Goal: Transaction & Acquisition: Purchase product/service

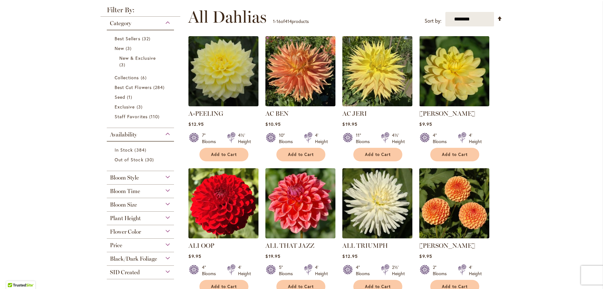
scroll to position [157, 0]
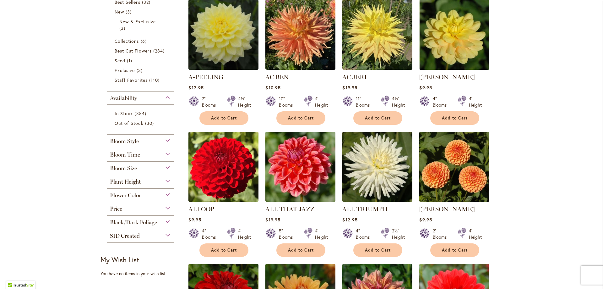
click at [156, 194] on div "Flower Color" at bounding box center [140, 194] width 67 height 10
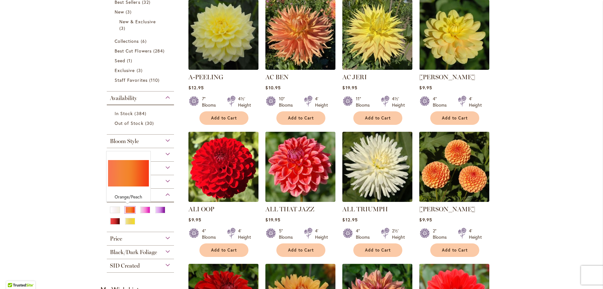
click at [126, 208] on div "Orange/Peach" at bounding box center [130, 209] width 10 height 7
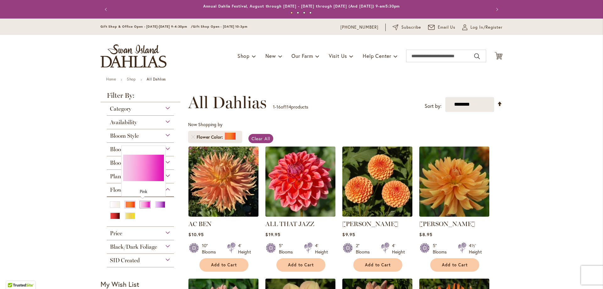
click at [142, 204] on div "Pink" at bounding box center [145, 204] width 10 height 7
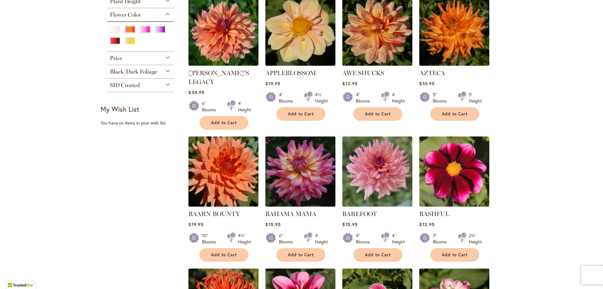
scroll to position [157, 0]
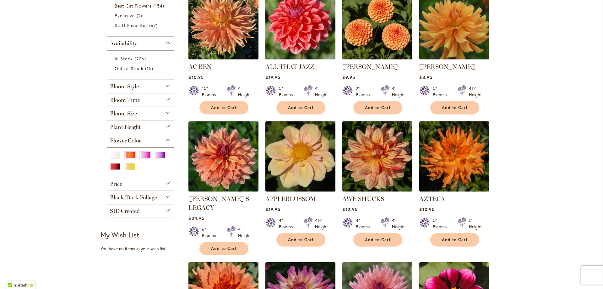
click at [128, 126] on span "Plant Height" at bounding box center [125, 126] width 31 height 7
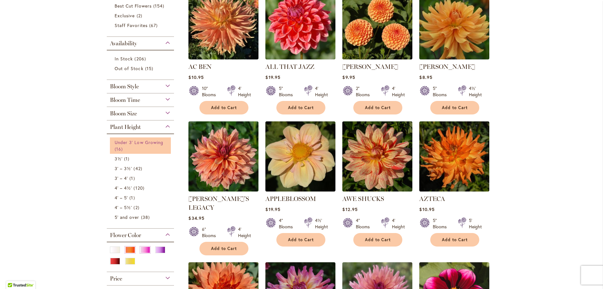
click at [148, 144] on span "Under 3' Low Growing" at bounding box center [139, 142] width 49 height 6
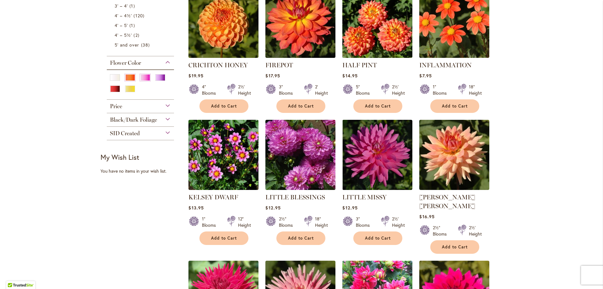
scroll to position [314, 0]
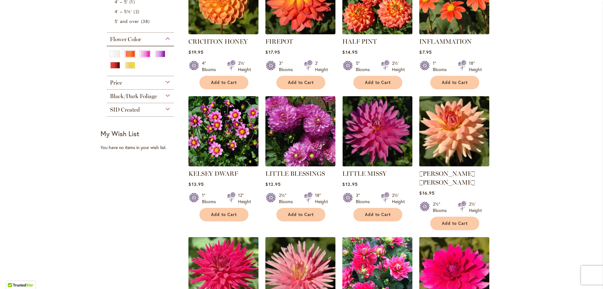
click at [447, 128] on img at bounding box center [455, 131] width 74 height 74
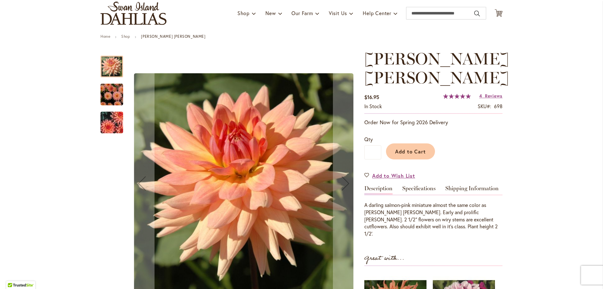
scroll to position [31, 0]
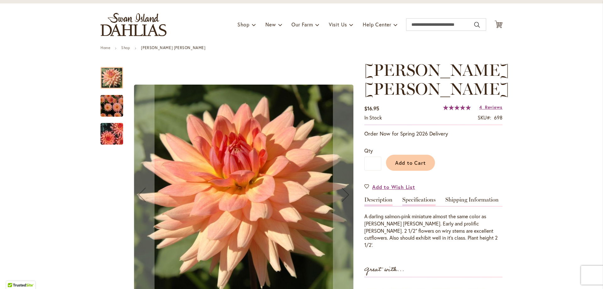
click at [415, 197] on link "Specifications" at bounding box center [418, 201] width 33 height 9
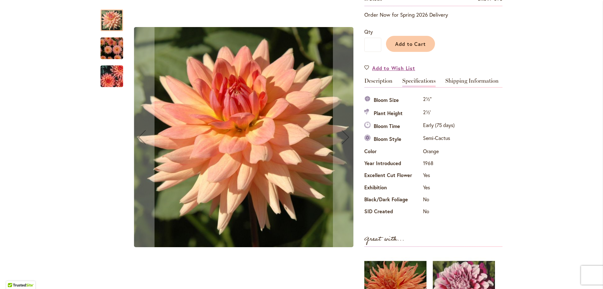
scroll to position [146, 0]
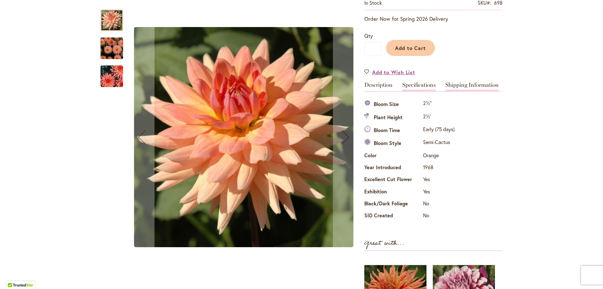
click at [454, 82] on link "Shipping Information" at bounding box center [472, 86] width 53 height 9
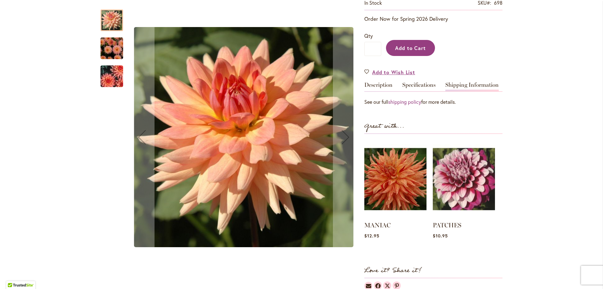
click at [395, 40] on button "Add to Cart" at bounding box center [410, 48] width 49 height 16
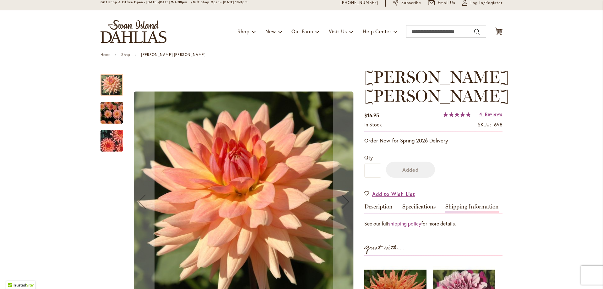
scroll to position [20, 0]
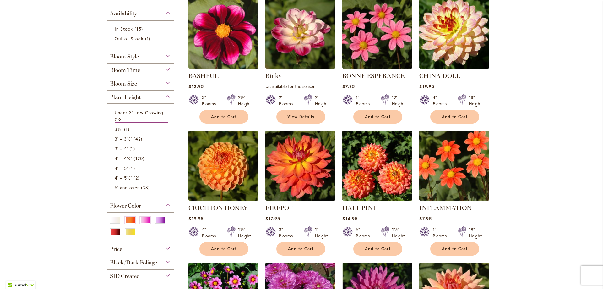
scroll to position [157, 0]
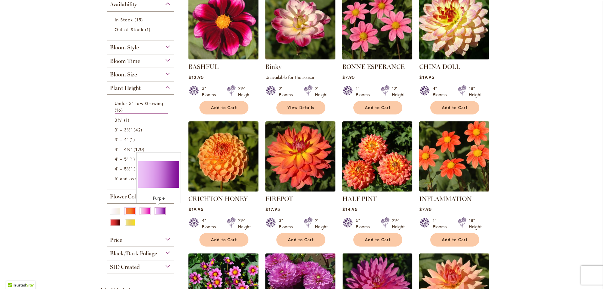
click at [157, 210] on div "Purple" at bounding box center [160, 211] width 10 height 7
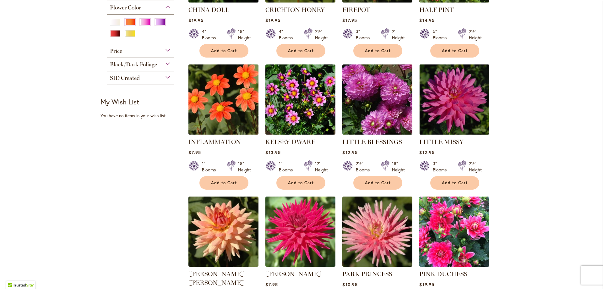
scroll to position [346, 0]
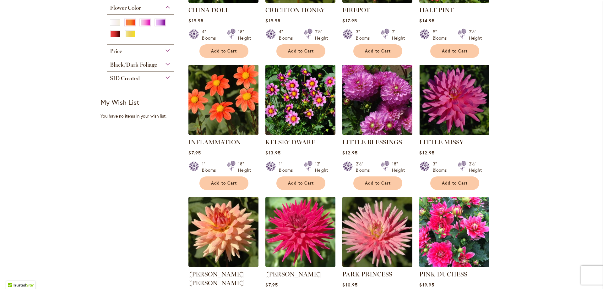
click at [380, 110] on img at bounding box center [378, 100] width 74 height 74
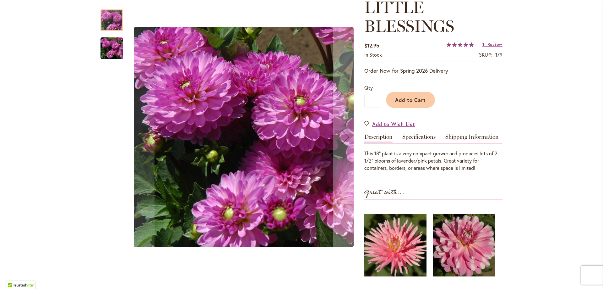
scroll to position [31, 0]
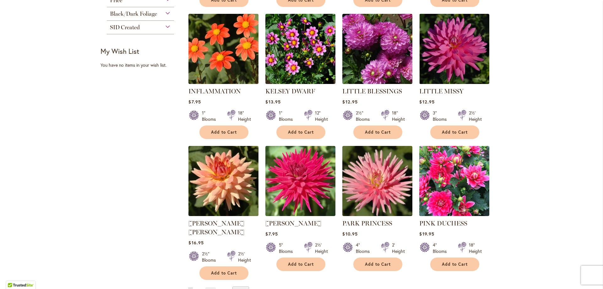
scroll to position [408, 0]
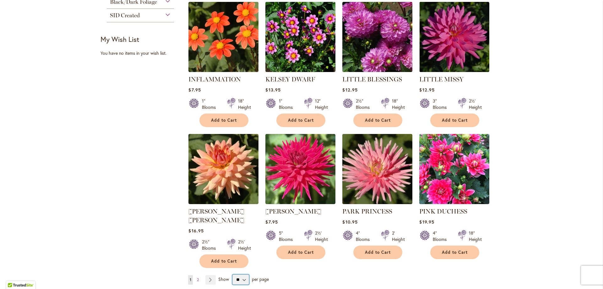
click at [241, 274] on select "** ** ** **" at bounding box center [240, 279] width 17 height 10
select select "**"
click at [232, 274] on select "** ** ** **" at bounding box center [240, 279] width 17 height 10
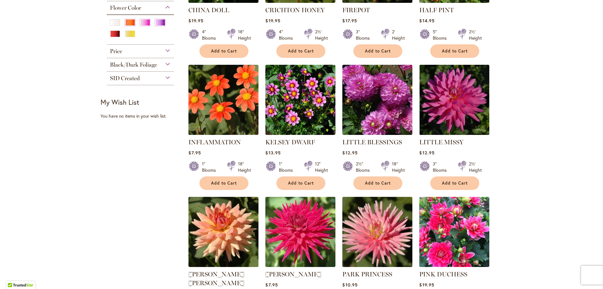
scroll to position [314, 0]
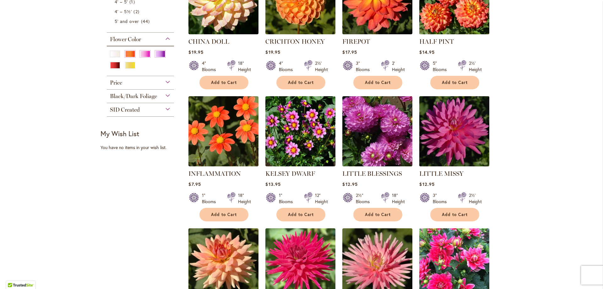
click at [456, 142] on img at bounding box center [455, 131] width 74 height 74
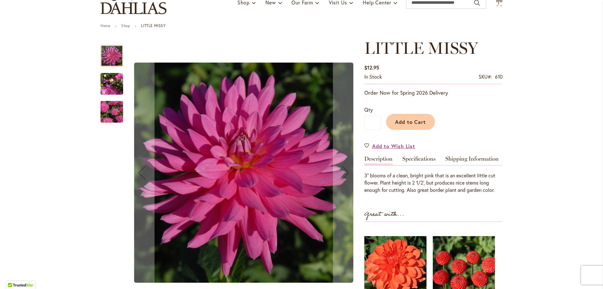
scroll to position [94, 0]
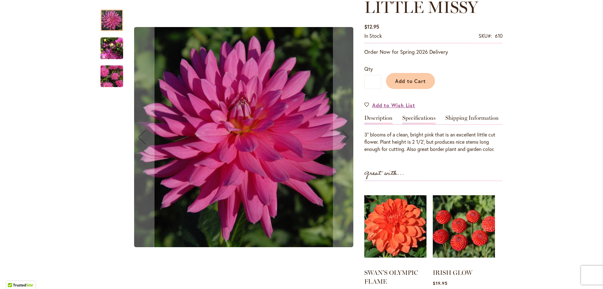
click at [416, 116] on link "Specifications" at bounding box center [418, 119] width 33 height 9
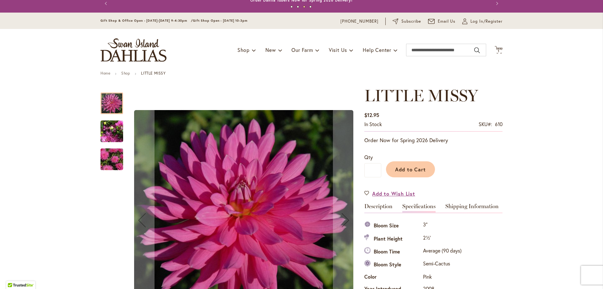
scroll to position [0, 0]
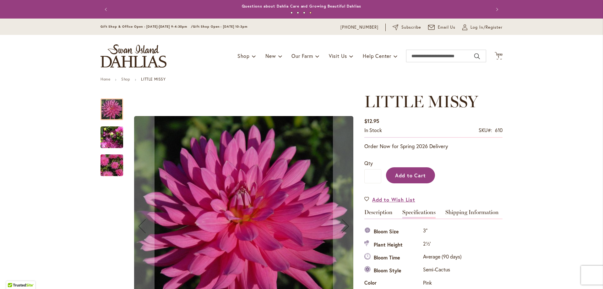
click at [402, 172] on span "Add to Cart" at bounding box center [410, 175] width 31 height 7
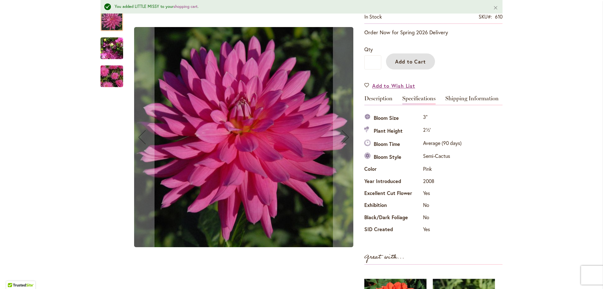
scroll to position [157, 0]
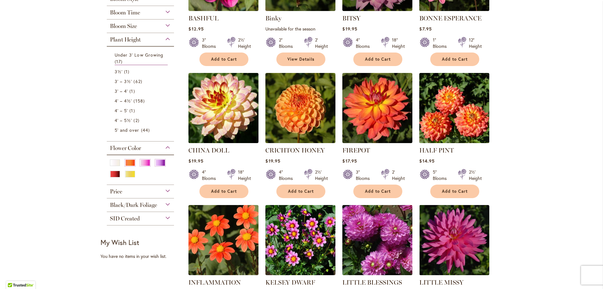
scroll to position [220, 0]
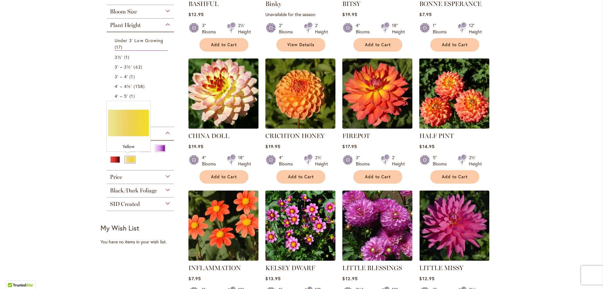
click at [129, 159] on div "Yellow" at bounding box center [130, 159] width 10 height 7
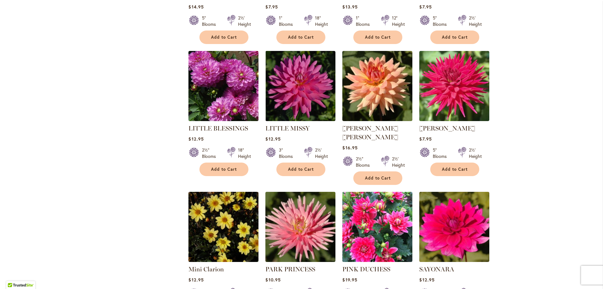
scroll to position [503, 0]
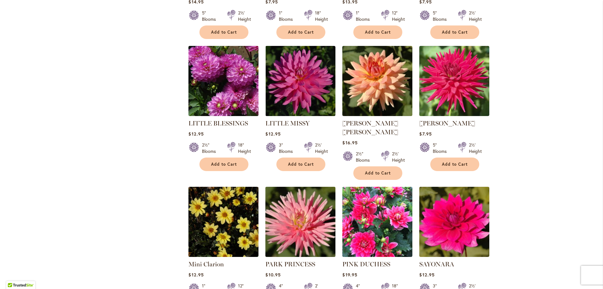
click at [304, 207] on img at bounding box center [301, 222] width 74 height 74
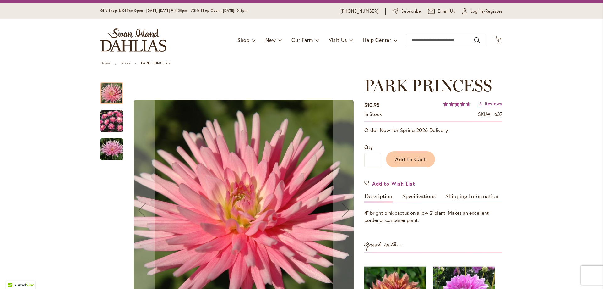
scroll to position [94, 0]
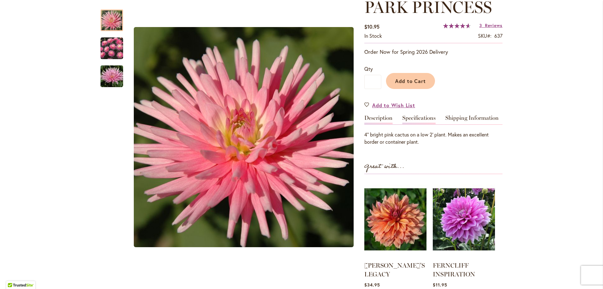
click at [410, 117] on link "Specifications" at bounding box center [418, 119] width 33 height 9
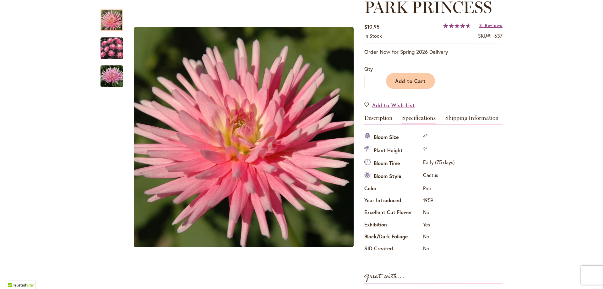
scroll to position [220, 0]
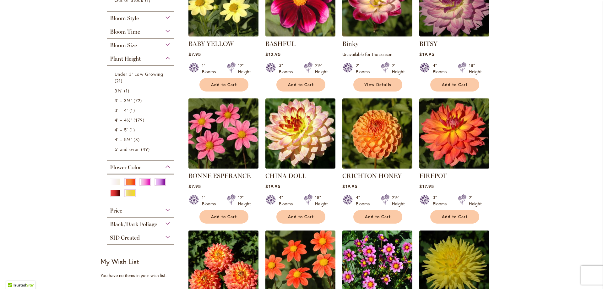
scroll to position [189, 0]
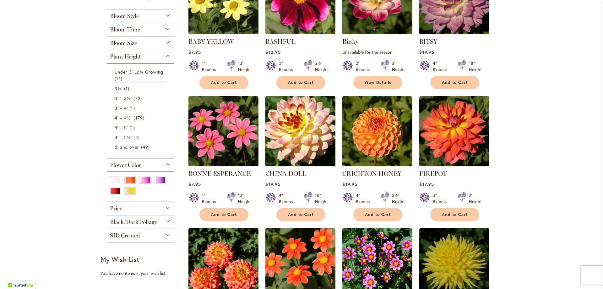
click at [293, 122] on img at bounding box center [301, 131] width 74 height 74
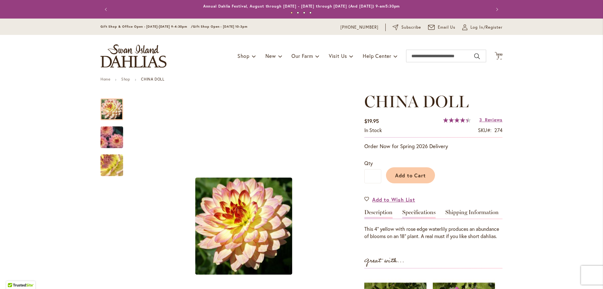
click at [417, 211] on link "Specifications" at bounding box center [418, 213] width 33 height 9
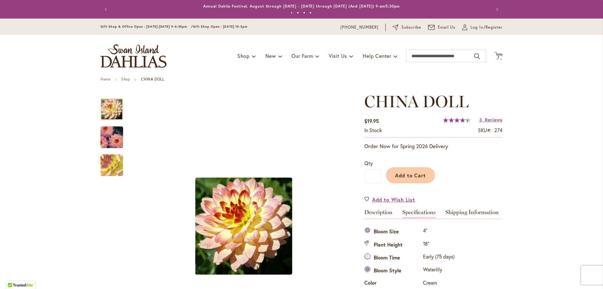
scroll to position [209, 0]
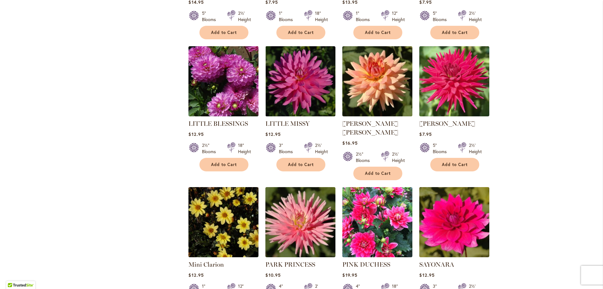
scroll to position [503, 0]
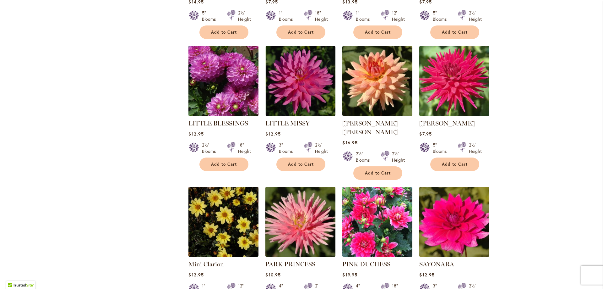
click at [212, 82] on img at bounding box center [224, 81] width 74 height 74
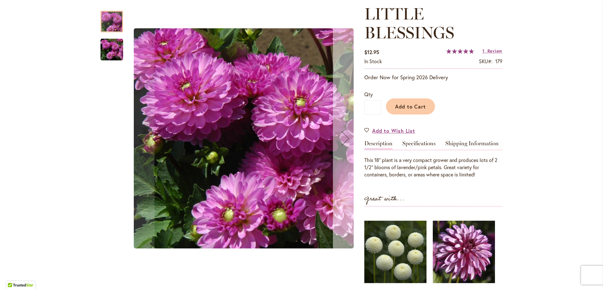
scroll to position [94, 0]
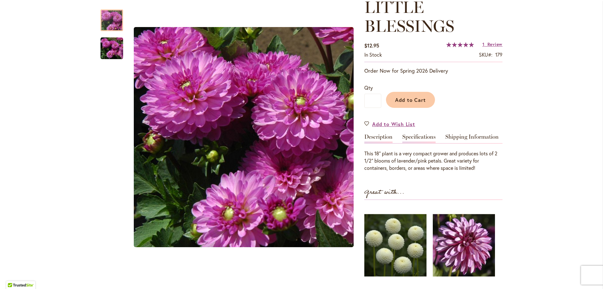
click at [412, 135] on link "Specifications" at bounding box center [418, 138] width 33 height 9
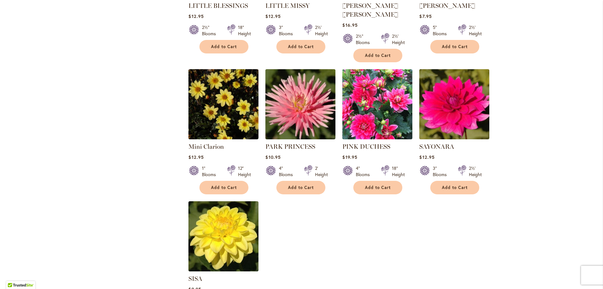
scroll to position [628, 0]
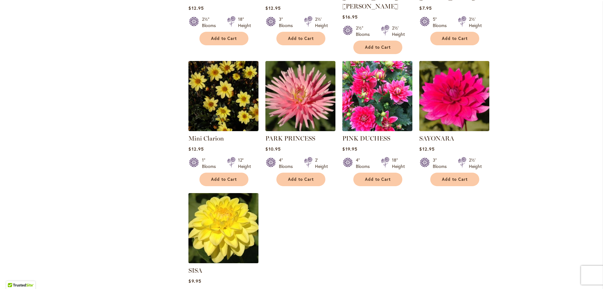
click at [210, 216] on img at bounding box center [224, 228] width 74 height 74
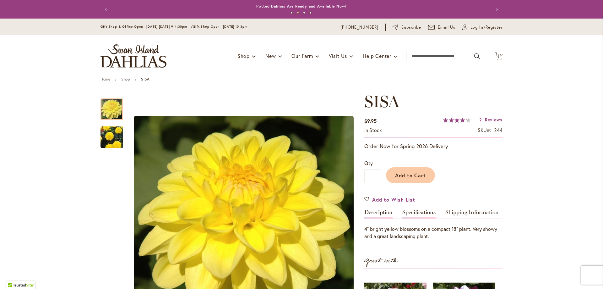
click at [413, 211] on link "Specifications" at bounding box center [418, 213] width 33 height 9
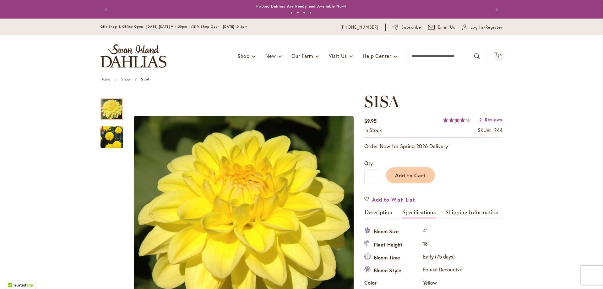
scroll to position [209, 0]
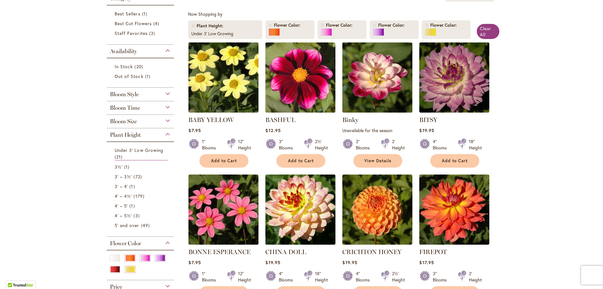
scroll to position [126, 0]
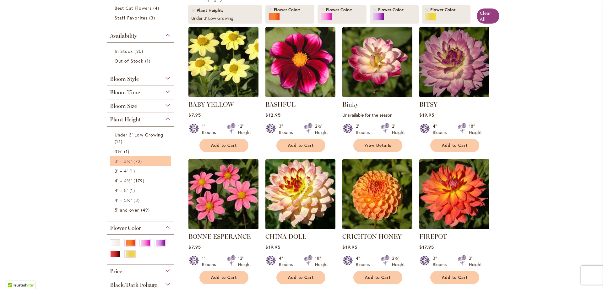
click at [123, 159] on span "3' – 3½'" at bounding box center [123, 161] width 17 height 6
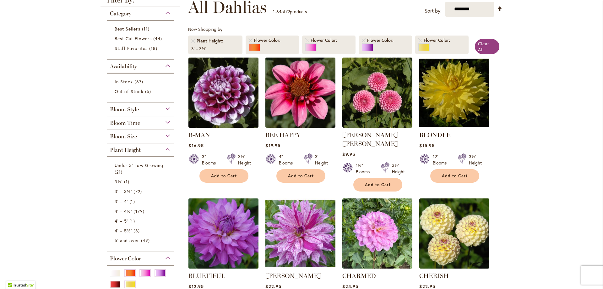
scroll to position [94, 0]
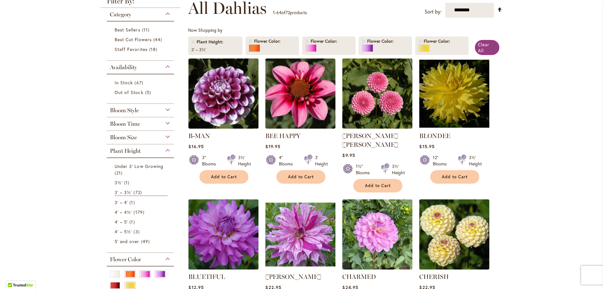
click at [367, 99] on img at bounding box center [378, 94] width 74 height 74
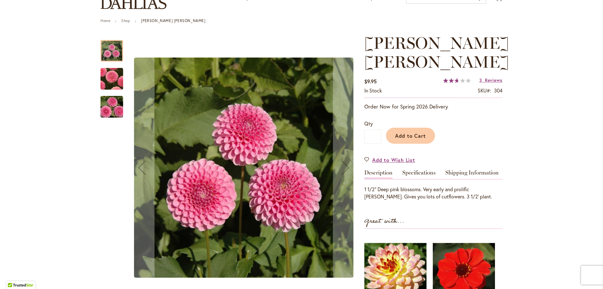
scroll to position [94, 0]
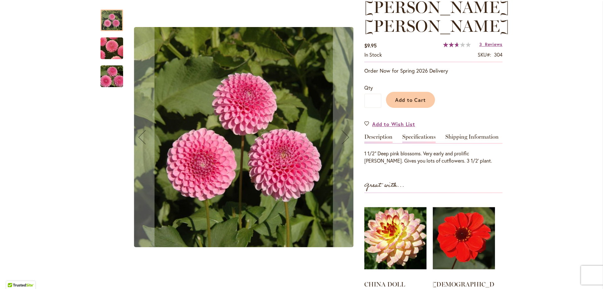
click at [410, 134] on link "Specifications" at bounding box center [418, 138] width 33 height 9
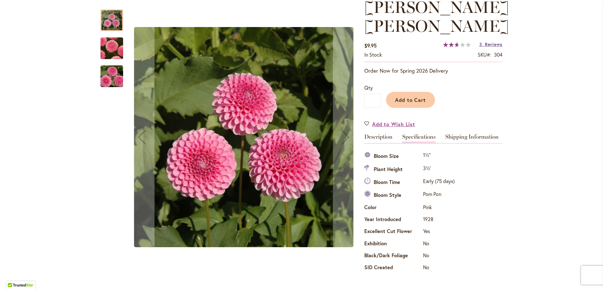
click at [485, 41] on span "Reviews" at bounding box center [494, 44] width 18 height 6
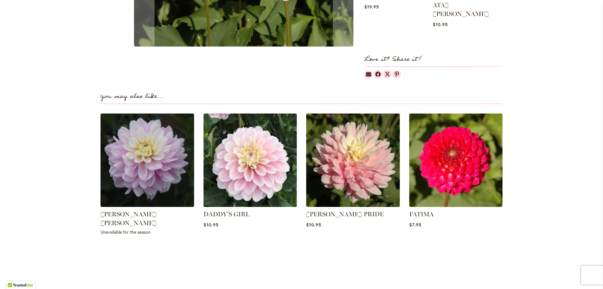
scroll to position [479, 0]
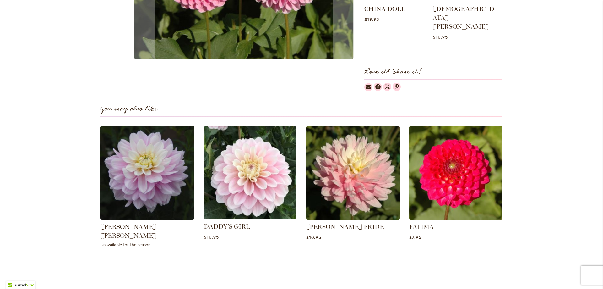
click at [243, 150] on img at bounding box center [249, 172] width 97 height 97
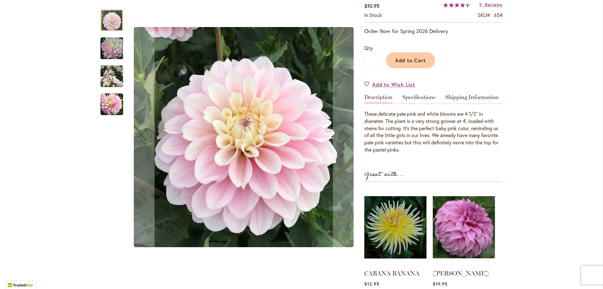
scroll to position [126, 0]
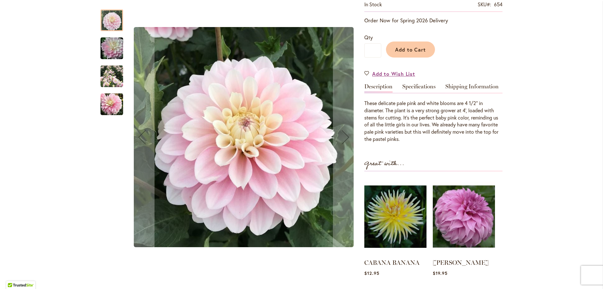
click at [111, 76] on img "DADDY'S GIRL" at bounding box center [112, 76] width 23 height 23
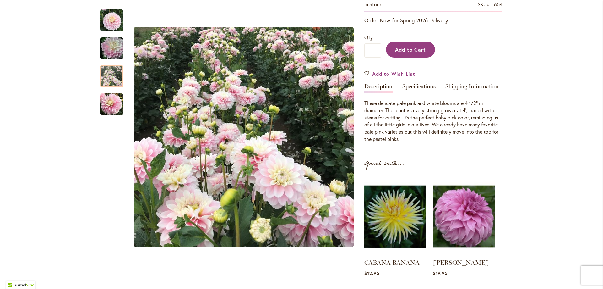
click at [399, 50] on span "Add to Cart" at bounding box center [410, 49] width 31 height 7
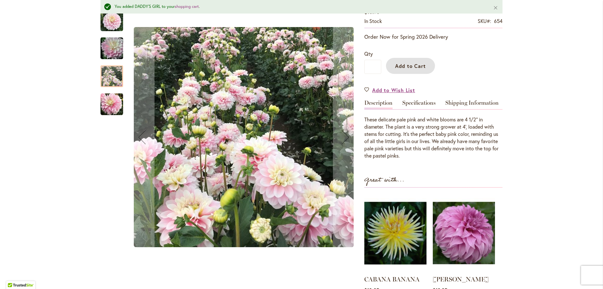
scroll to position [0, 0]
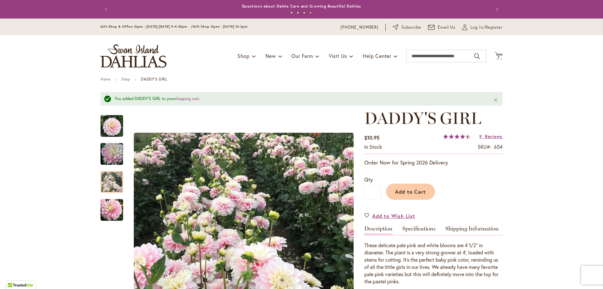
click at [303, 12] on button "3" at bounding box center [304, 13] width 2 height 2
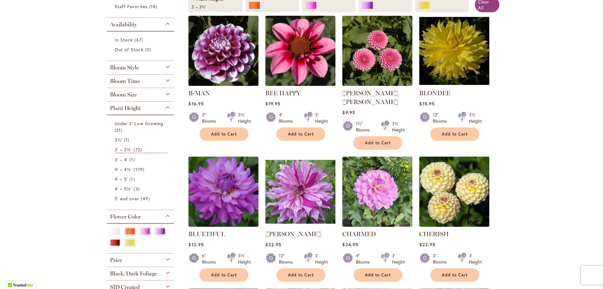
scroll to position [157, 0]
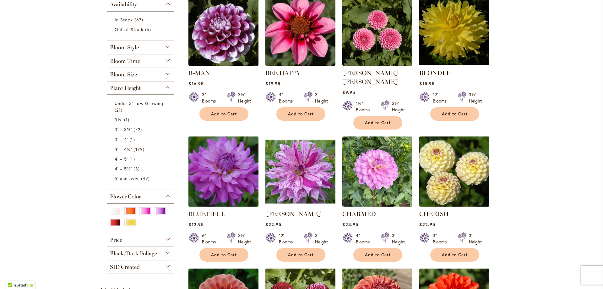
click at [456, 162] on img at bounding box center [455, 171] width 74 height 74
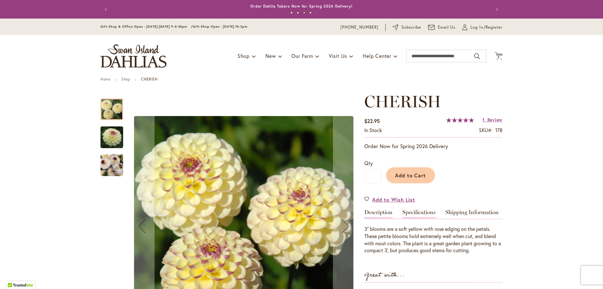
click at [415, 211] on link "Specifications" at bounding box center [418, 213] width 33 height 9
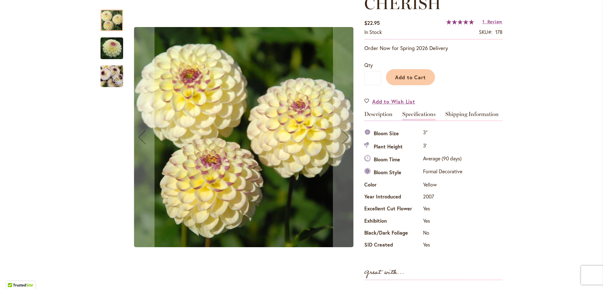
scroll to position [83, 0]
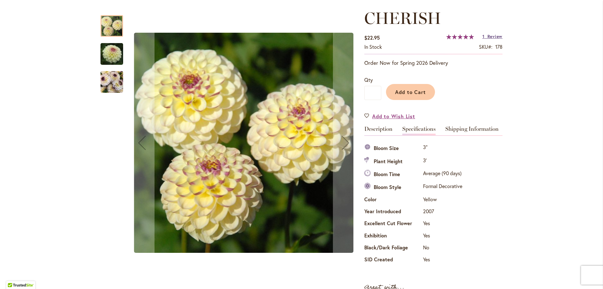
click at [490, 35] on span "Review" at bounding box center [495, 36] width 15 height 6
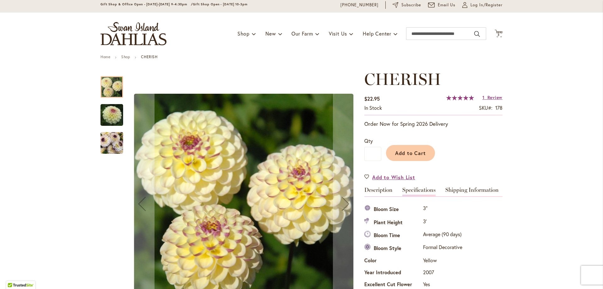
scroll to position [19, 0]
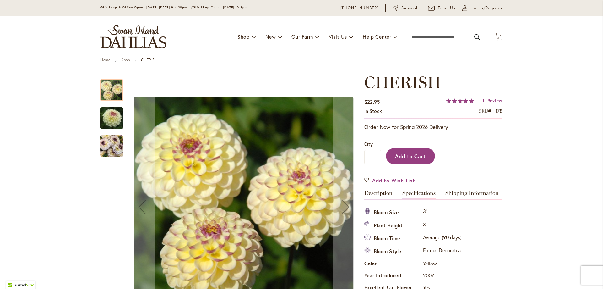
click at [414, 155] on span "Add to Cart" at bounding box center [410, 156] width 31 height 7
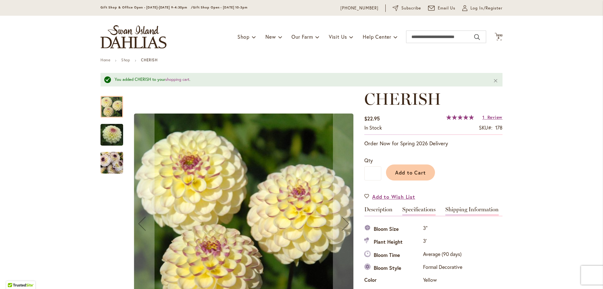
click at [455, 208] on link "Shipping Information" at bounding box center [472, 210] width 53 height 9
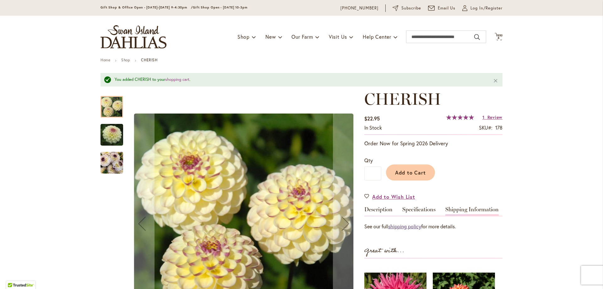
click at [403, 225] on link "shipping policy" at bounding box center [404, 226] width 33 height 7
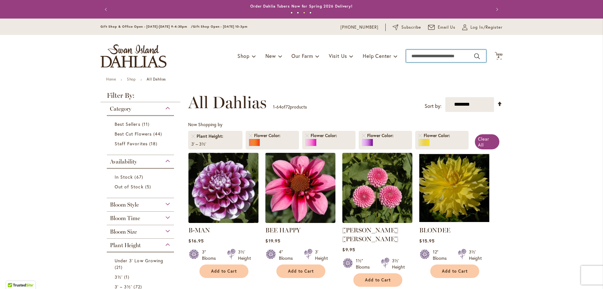
click at [410, 53] on input "Search" at bounding box center [446, 56] width 80 height 13
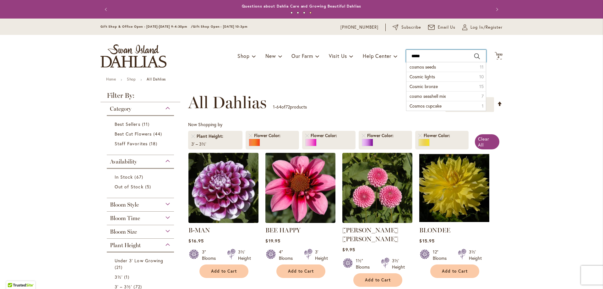
type input "******"
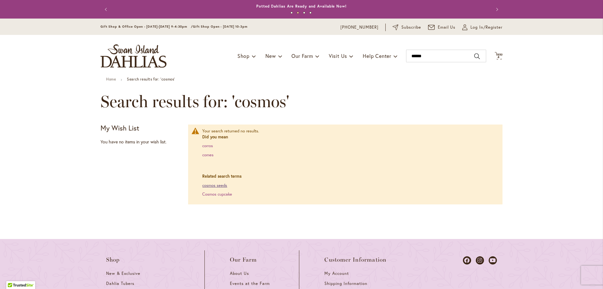
click at [210, 185] on link "cosmos seeds" at bounding box center [214, 185] width 25 height 5
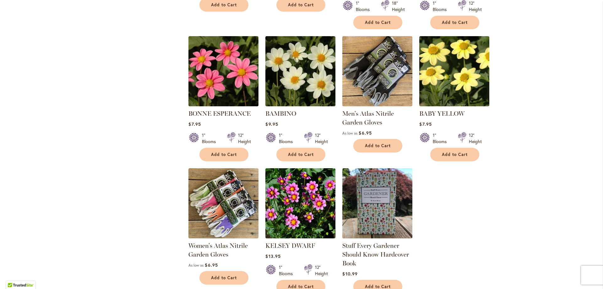
scroll to position [346, 0]
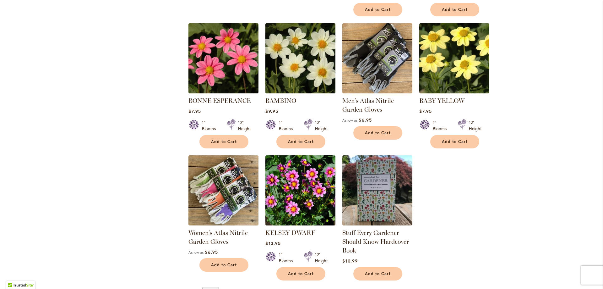
click at [293, 53] on img at bounding box center [301, 58] width 74 height 74
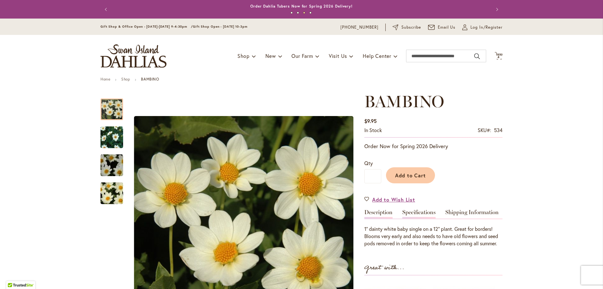
click at [421, 212] on link "Specifications" at bounding box center [418, 213] width 33 height 9
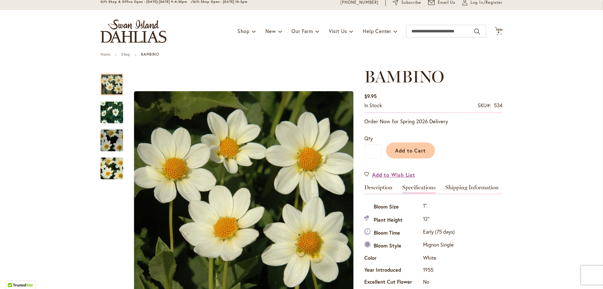
scroll to position [20, 0]
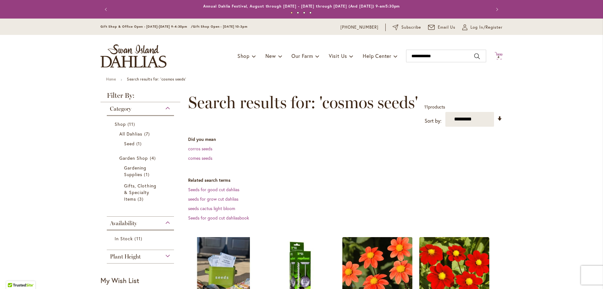
click at [498, 56] on span "4 4 items" at bounding box center [499, 57] width 6 height 3
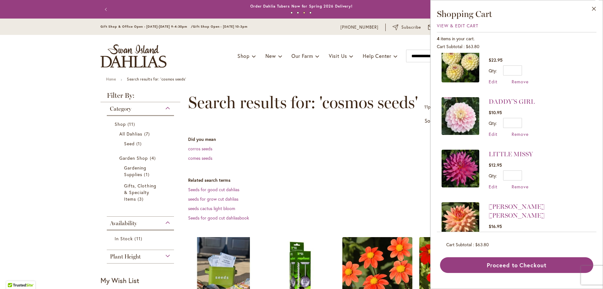
scroll to position [2, 0]
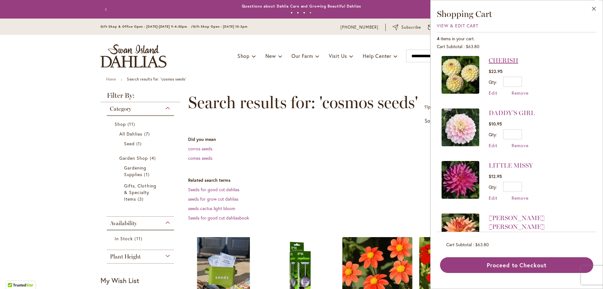
click at [502, 59] on link "CHERISH" at bounding box center [504, 61] width 30 height 8
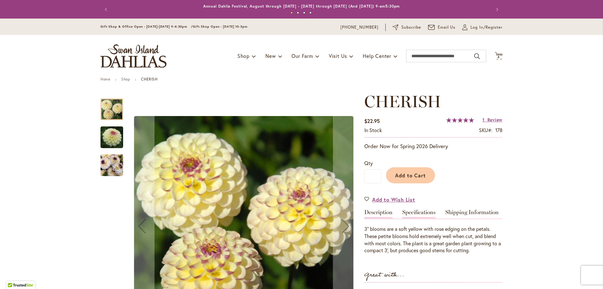
click at [423, 212] on link "Specifications" at bounding box center [418, 213] width 33 height 9
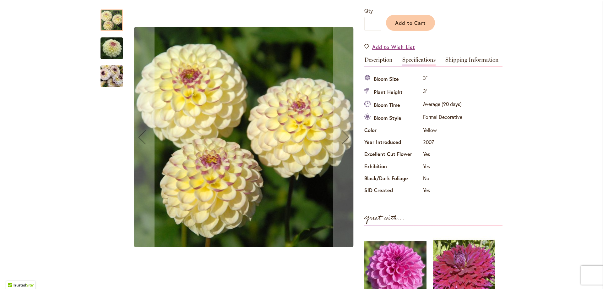
scroll to position [146, 0]
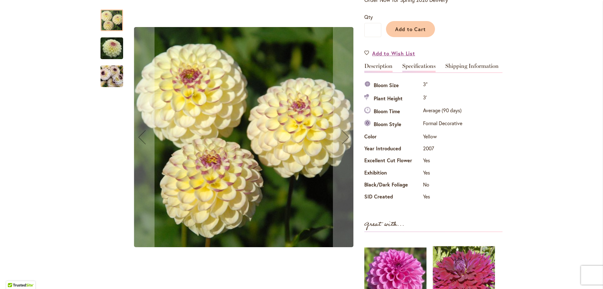
click at [376, 65] on link "Description" at bounding box center [378, 67] width 28 height 9
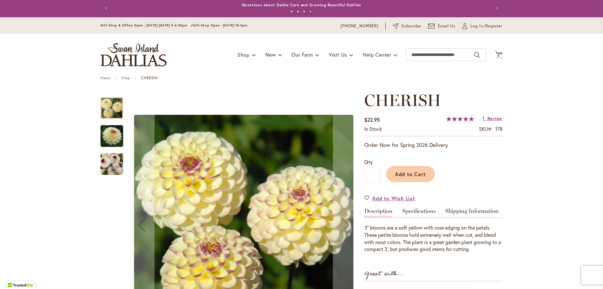
scroll to position [0, 0]
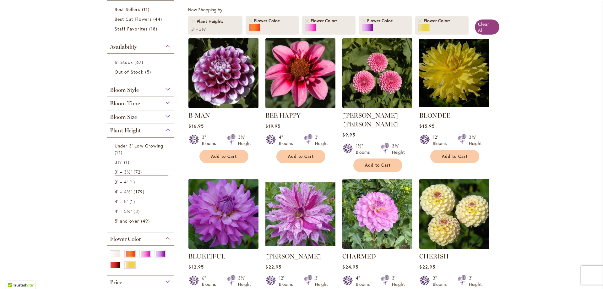
scroll to position [126, 0]
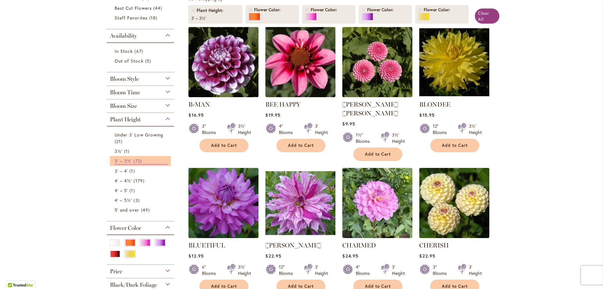
click at [118, 159] on span "3' – 3½'" at bounding box center [123, 161] width 17 height 6
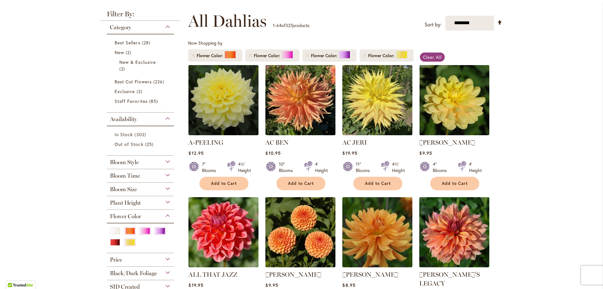
scroll to position [94, 0]
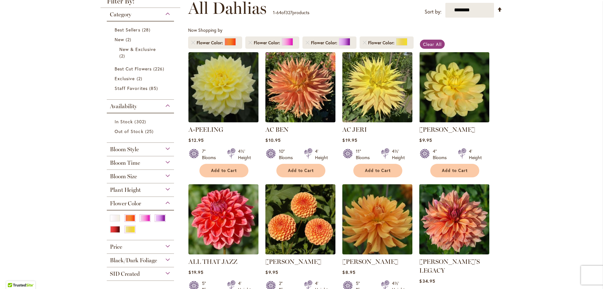
click at [138, 173] on div "Bloom Size" at bounding box center [140, 175] width 67 height 10
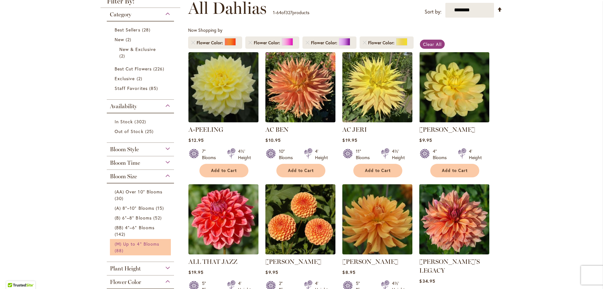
click at [150, 244] on span "(M) Up to 4" Blooms" at bounding box center [137, 244] width 45 height 6
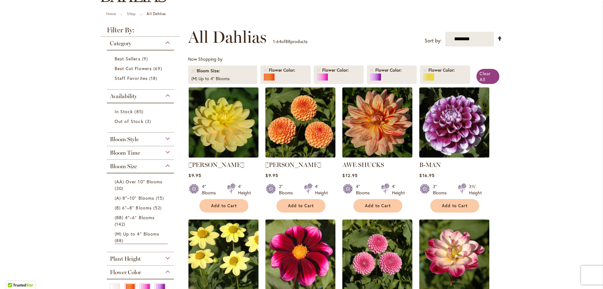
scroll to position [126, 0]
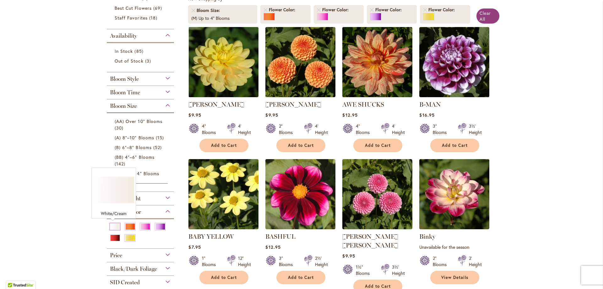
click at [113, 226] on div "White/Cream" at bounding box center [115, 226] width 10 height 7
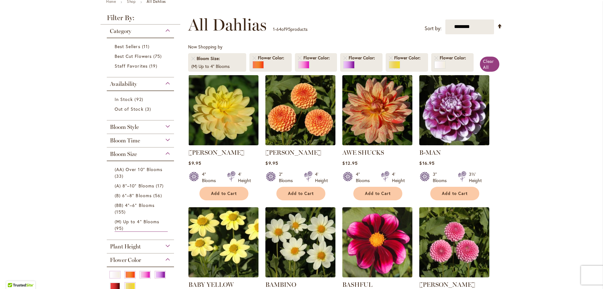
scroll to position [94, 0]
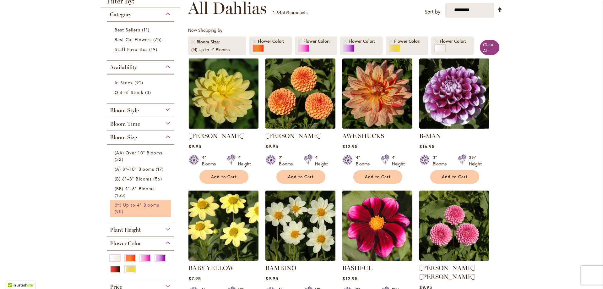
click at [135, 206] on span "(M) Up to 4" Blooms" at bounding box center [137, 205] width 45 height 6
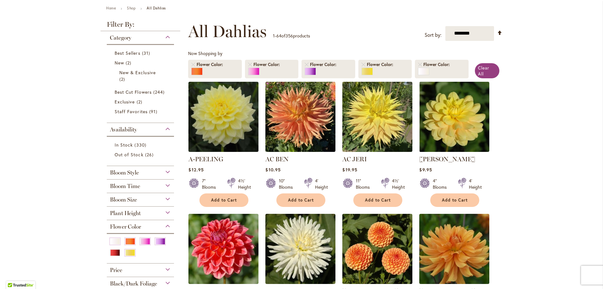
scroll to position [94, 0]
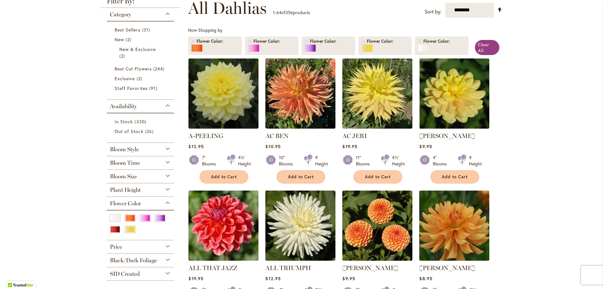
click at [130, 147] on span "Bloom Style" at bounding box center [124, 149] width 29 height 7
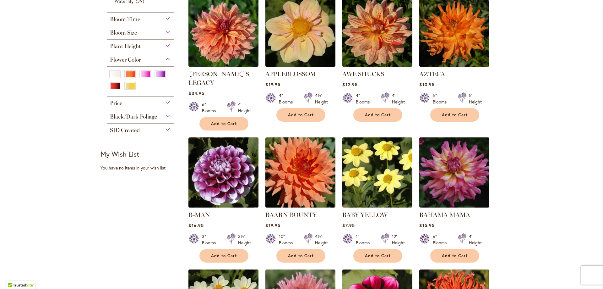
scroll to position [362, 0]
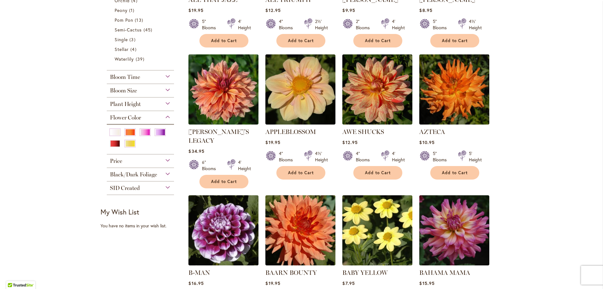
click at [129, 101] on span "Plant Height" at bounding box center [125, 104] width 31 height 7
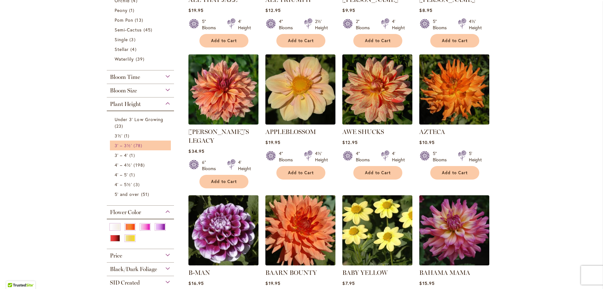
click at [120, 142] on span "3' – 3½'" at bounding box center [123, 145] width 17 height 6
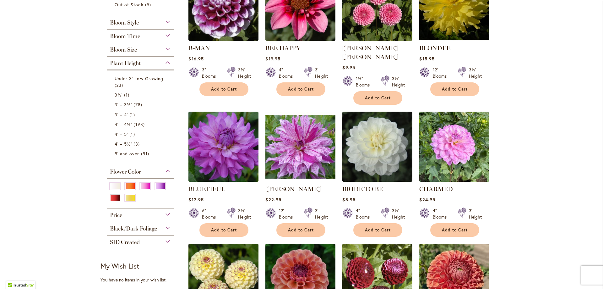
scroll to position [189, 0]
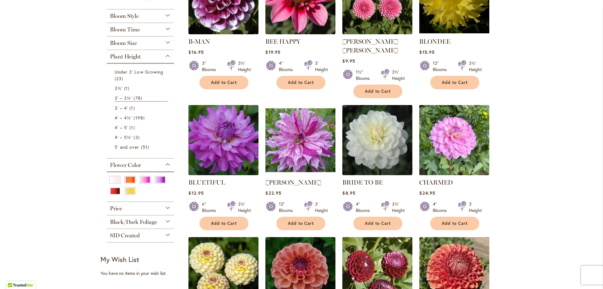
click at [445, 131] on img at bounding box center [455, 140] width 74 height 74
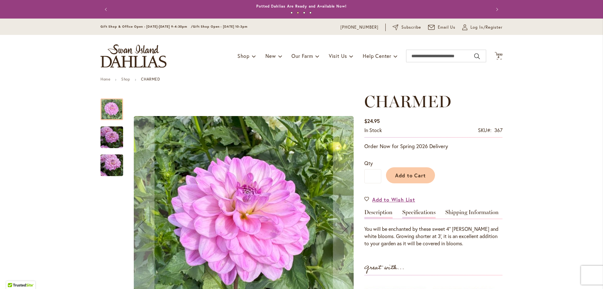
click at [411, 210] on link "Specifications" at bounding box center [418, 213] width 33 height 9
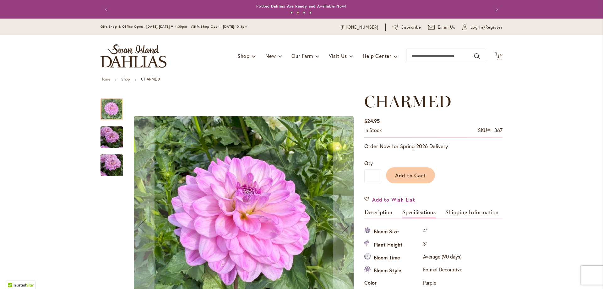
scroll to position [209, 0]
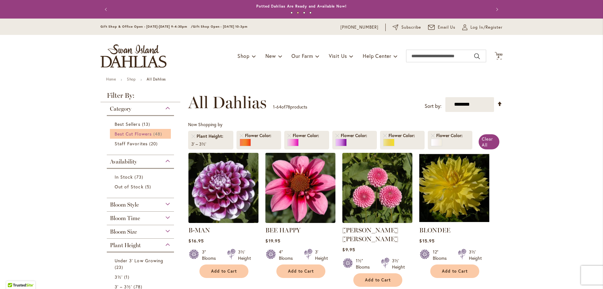
click at [118, 132] on span "Best Cut Flowers" at bounding box center [133, 134] width 37 height 6
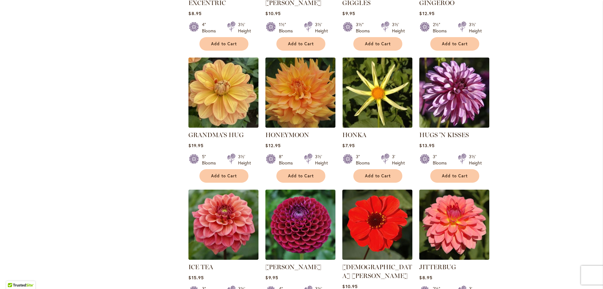
scroll to position [660, 0]
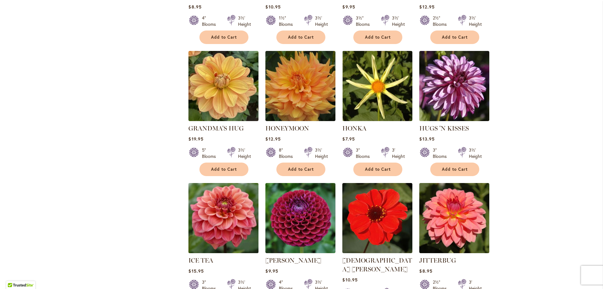
click at [226, 181] on img at bounding box center [224, 218] width 74 height 74
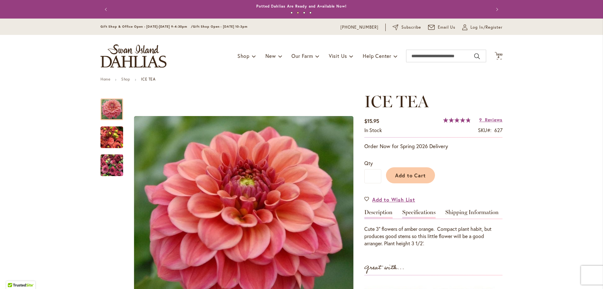
click at [415, 211] on link "Specifications" at bounding box center [418, 213] width 33 height 9
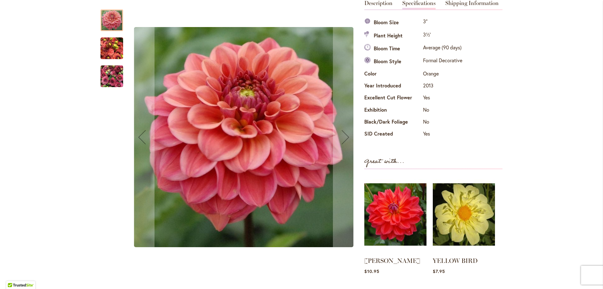
click at [107, 77] on img "ICE TEA" at bounding box center [112, 76] width 23 height 30
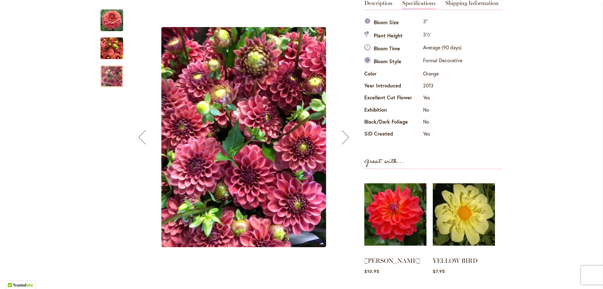
click at [112, 20] on img "ICE TEA" at bounding box center [112, 20] width 23 height 23
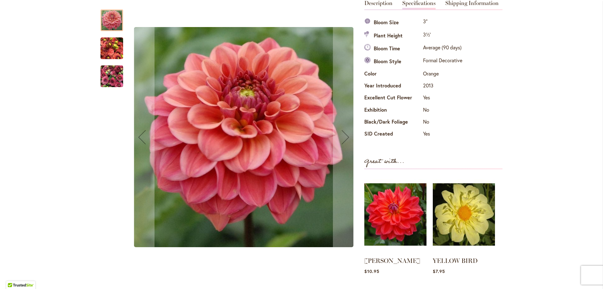
click at [104, 49] on img "ICE TEA" at bounding box center [112, 48] width 23 height 30
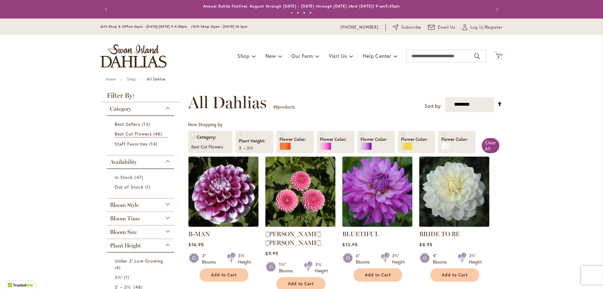
click at [497, 54] on icon "Cart .cls-1 { fill: #231f20; }" at bounding box center [499, 56] width 8 height 8
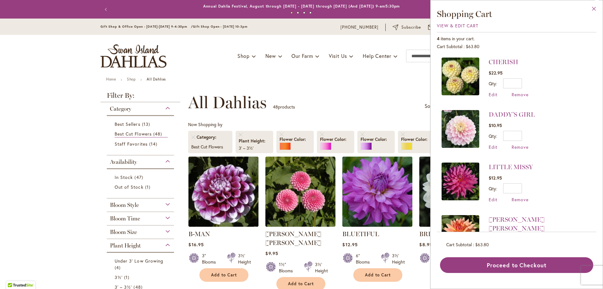
click at [596, 6] on button "Close" at bounding box center [594, 10] width 17 height 20
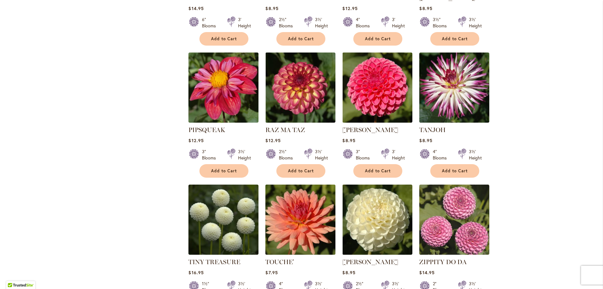
scroll to position [1477, 0]
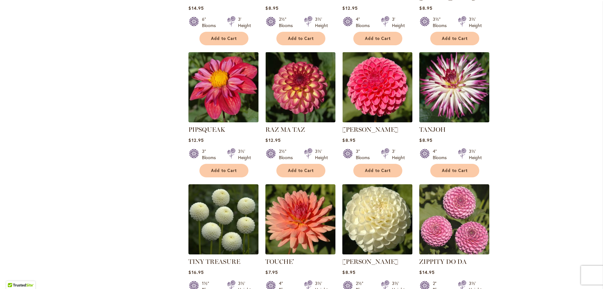
click at [381, 182] on img at bounding box center [378, 219] width 74 height 74
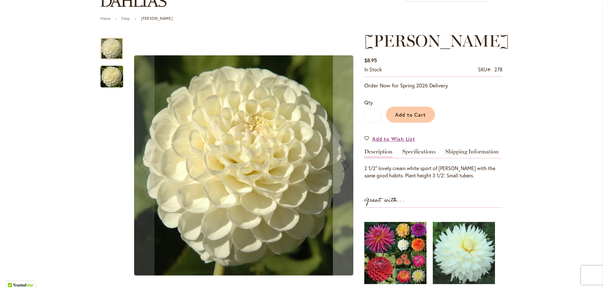
scroll to position [94, 0]
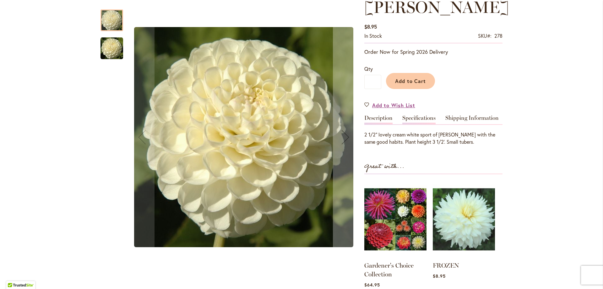
click at [411, 118] on link "Specifications" at bounding box center [418, 119] width 33 height 9
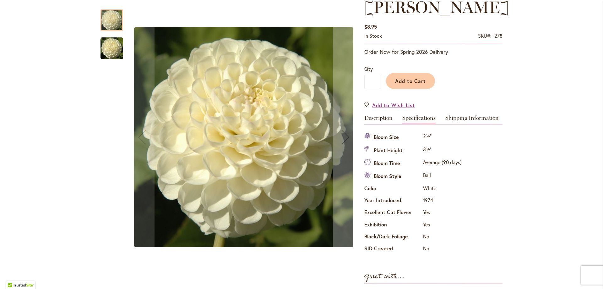
click at [411, 118] on link "Specifications" at bounding box center [418, 119] width 33 height 9
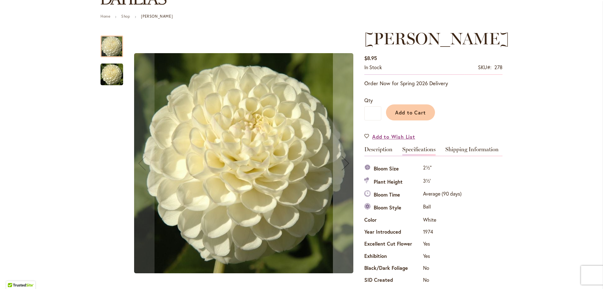
scroll to position [0, 0]
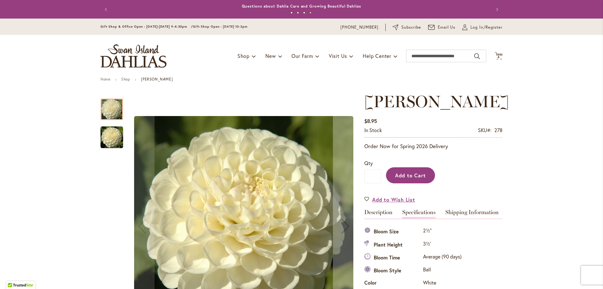
click at [401, 173] on span "Add to Cart" at bounding box center [410, 175] width 31 height 7
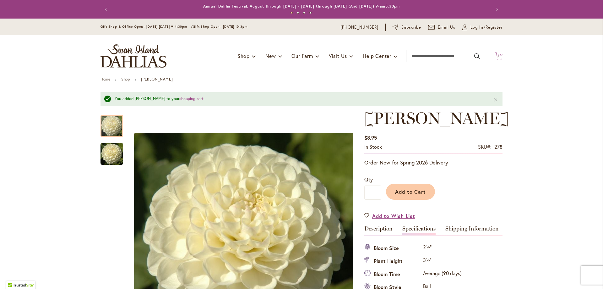
click at [498, 55] on span "5" at bounding box center [499, 57] width 2 height 4
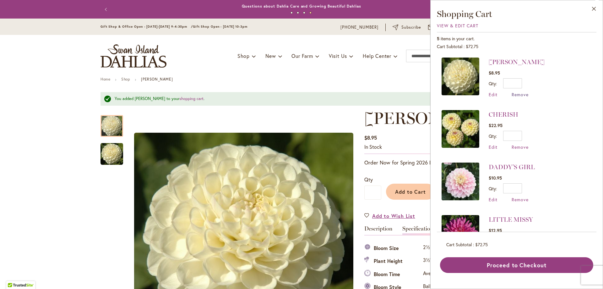
click at [518, 94] on span "Remove" at bounding box center [520, 94] width 17 height 6
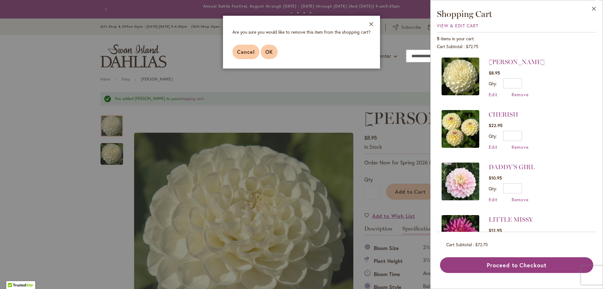
click at [268, 51] on span "OK" at bounding box center [269, 51] width 8 height 7
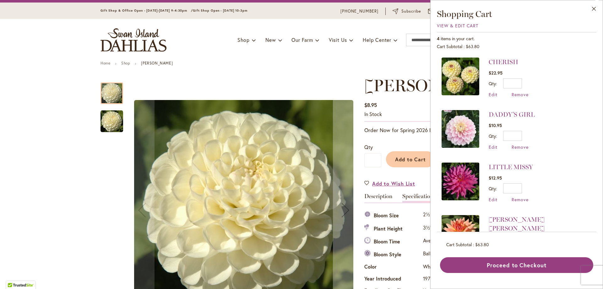
scroll to position [31, 0]
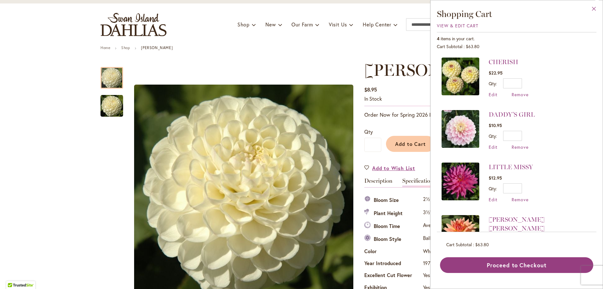
click at [594, 7] on button "Close" at bounding box center [594, 10] width 17 height 20
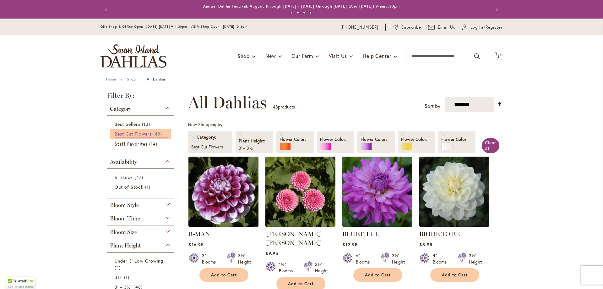
click at [122, 133] on span "Best Cut Flowers" at bounding box center [133, 134] width 37 height 6
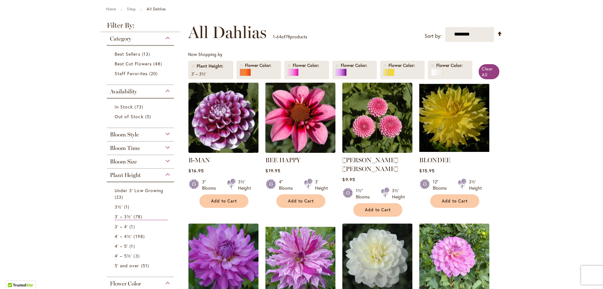
scroll to position [94, 0]
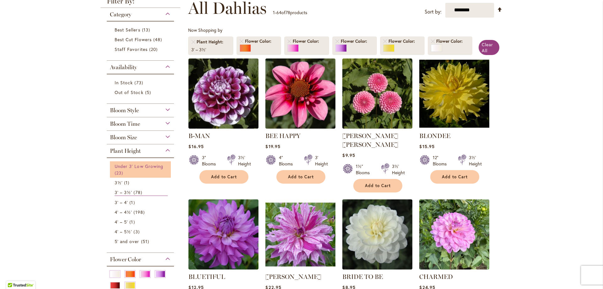
click at [127, 165] on span "Under 3' Low Growing" at bounding box center [139, 166] width 49 height 6
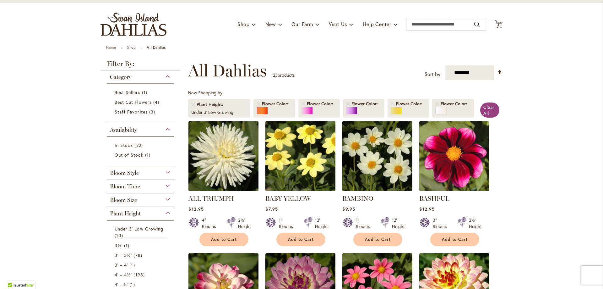
scroll to position [31, 0]
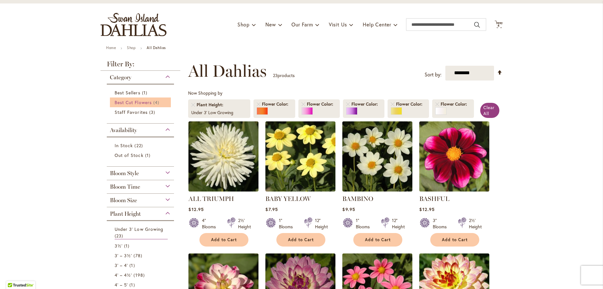
click at [123, 100] on span "Best Cut Flowers" at bounding box center [133, 102] width 37 height 6
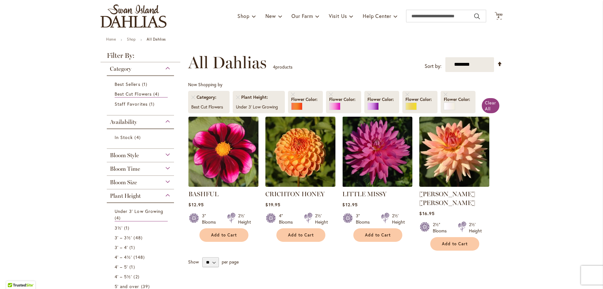
scroll to position [31, 0]
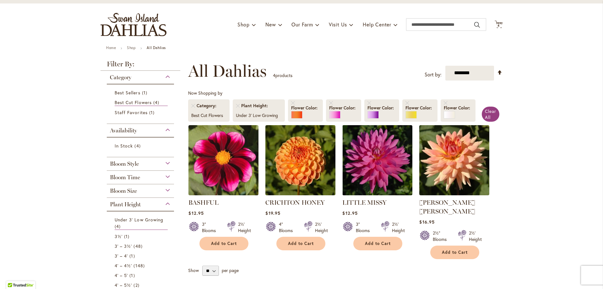
click at [165, 74] on div "Category" at bounding box center [140, 76] width 67 height 10
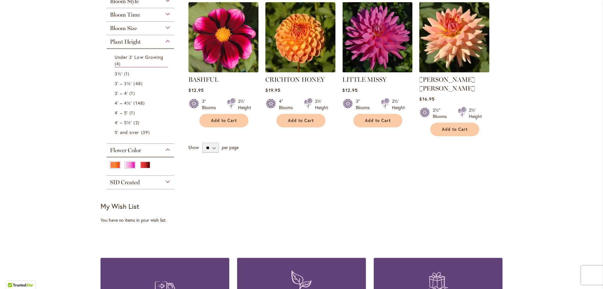
scroll to position [157, 0]
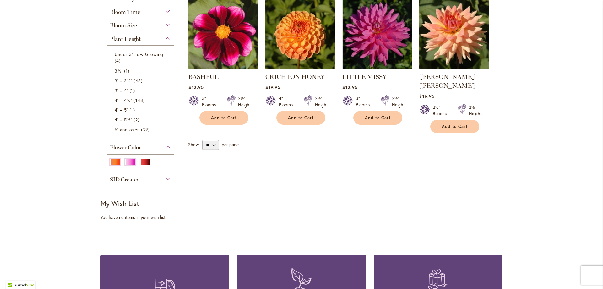
click at [165, 145] on div "Flower Color" at bounding box center [140, 146] width 67 height 10
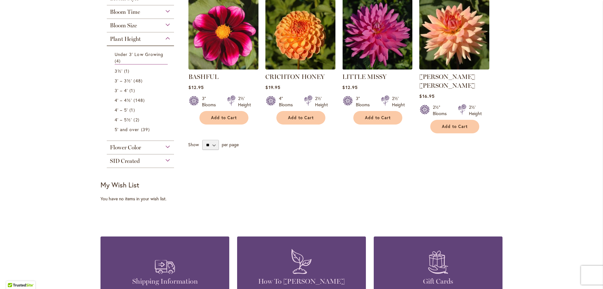
click at [164, 146] on div "Flower Color" at bounding box center [140, 146] width 67 height 10
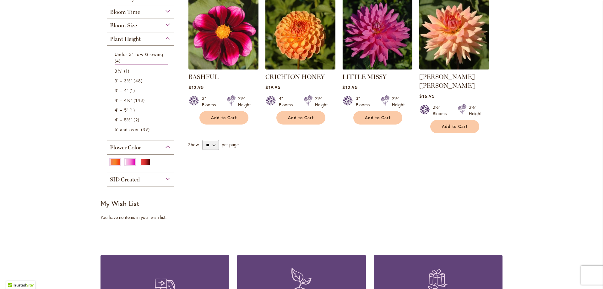
click at [164, 146] on div "Flower Color" at bounding box center [140, 146] width 67 height 10
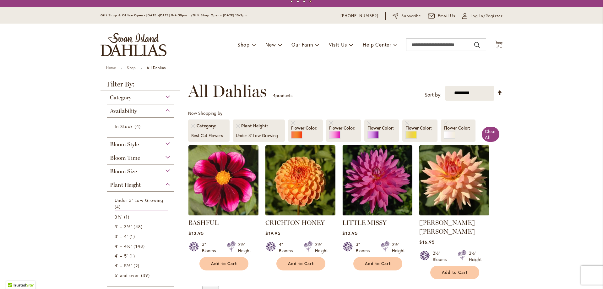
scroll to position [0, 0]
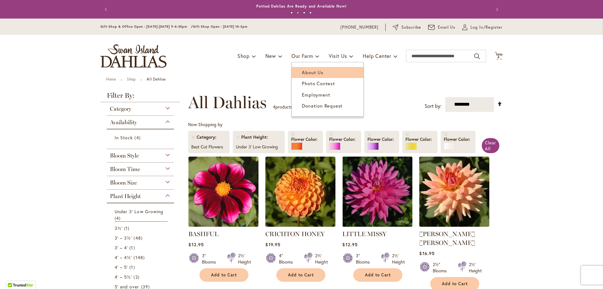
click at [302, 71] on span "About Us" at bounding box center [312, 72] width 21 height 6
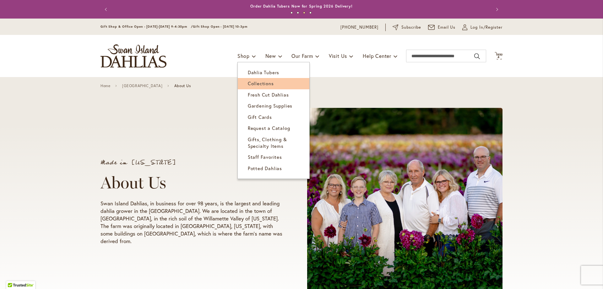
click at [257, 83] on span "Collections" at bounding box center [261, 83] width 26 height 6
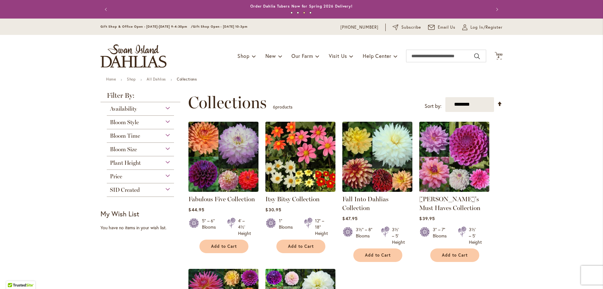
click at [136, 120] on span "Bloom Style" at bounding box center [124, 122] width 29 height 7
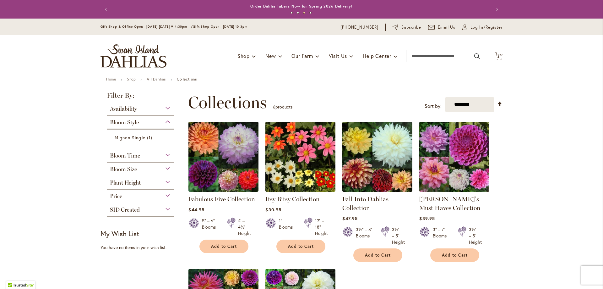
click at [136, 120] on span "Bloom Style" at bounding box center [124, 122] width 29 height 7
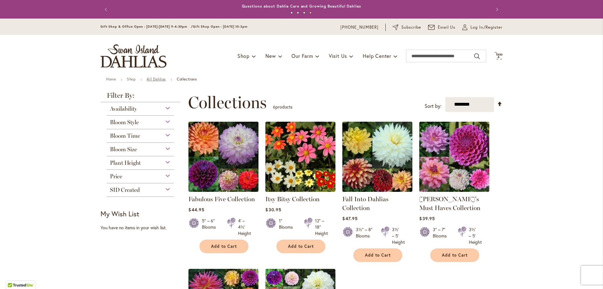
click at [156, 78] on link "All Dahlias" at bounding box center [156, 79] width 19 height 5
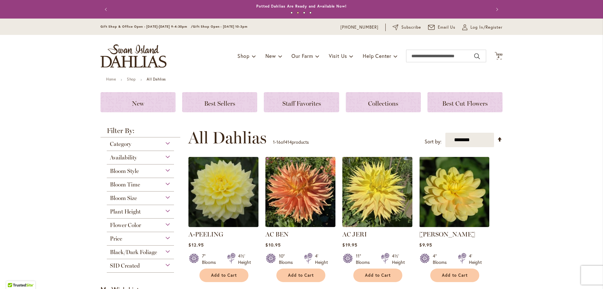
click at [166, 141] on div "Category" at bounding box center [140, 142] width 67 height 10
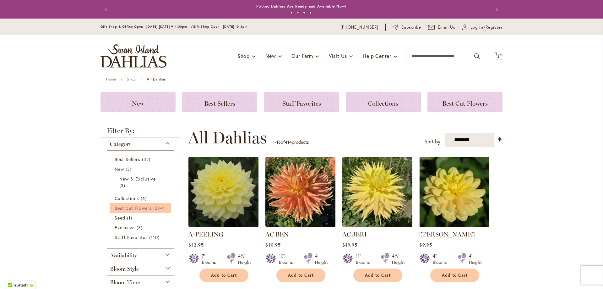
click at [138, 208] on span "Best Cut Flowers" at bounding box center [133, 208] width 37 height 6
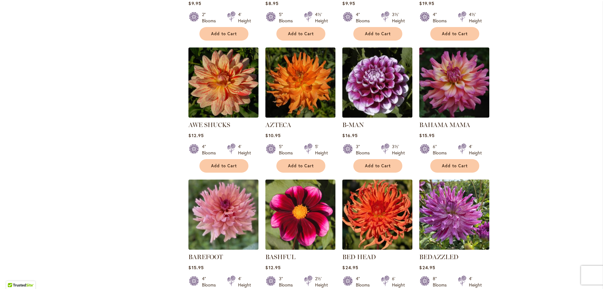
scroll to position [377, 0]
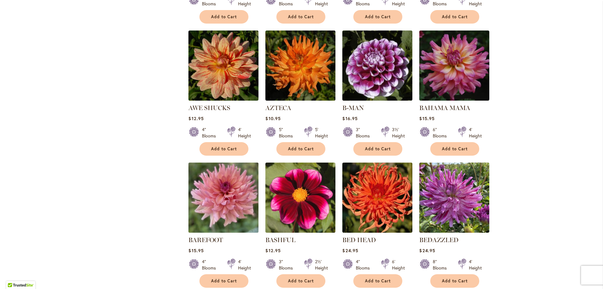
click at [222, 201] on img at bounding box center [224, 198] width 74 height 74
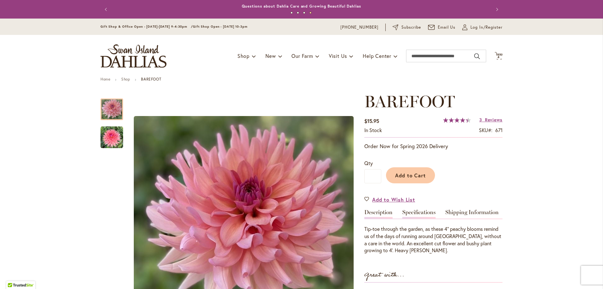
click at [421, 211] on link "Specifications" at bounding box center [418, 213] width 33 height 9
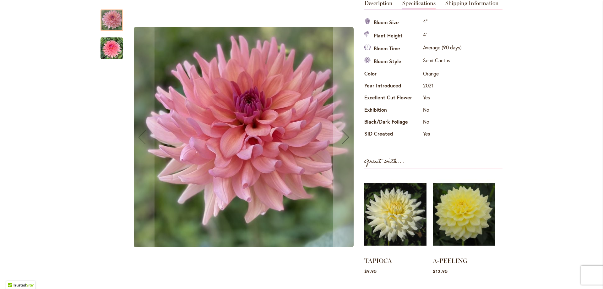
click at [108, 48] on img "BAREFOOT" at bounding box center [112, 48] width 23 height 23
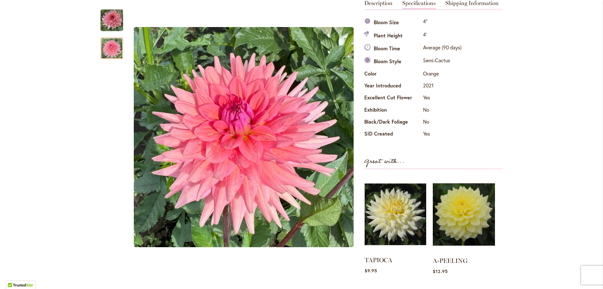
click at [394, 206] on img at bounding box center [396, 214] width 62 height 77
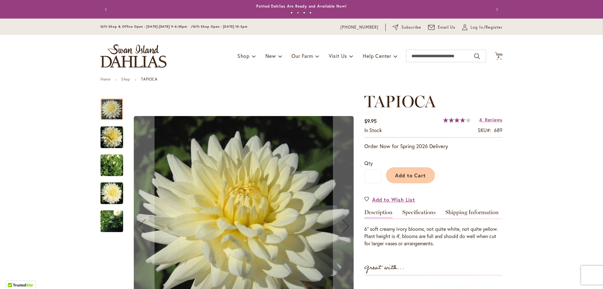
click at [107, 162] on img "TAPIOCA" at bounding box center [112, 165] width 23 height 32
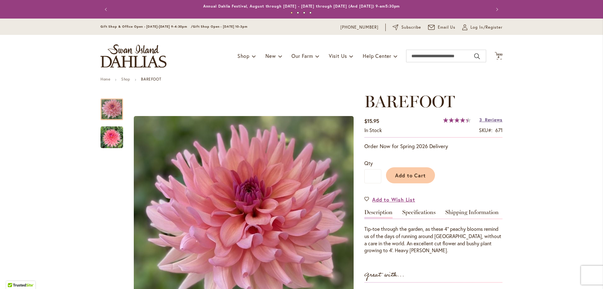
click at [488, 118] on span "Reviews" at bounding box center [494, 120] width 18 height 6
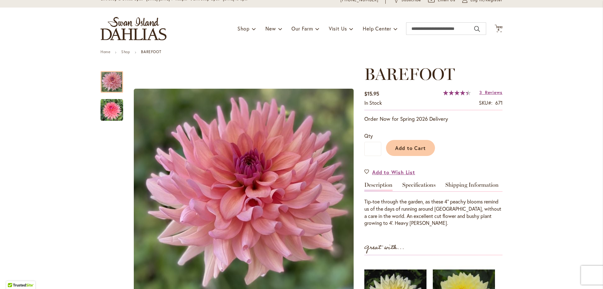
scroll to position [38, 0]
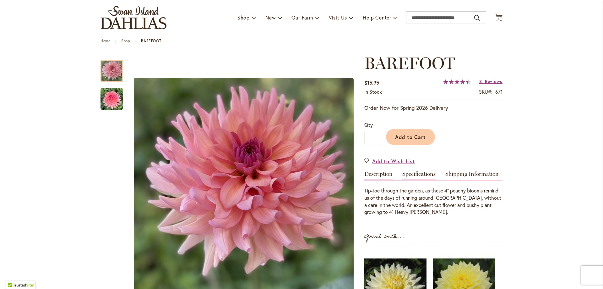
click at [420, 173] on link "Specifications" at bounding box center [418, 175] width 33 height 9
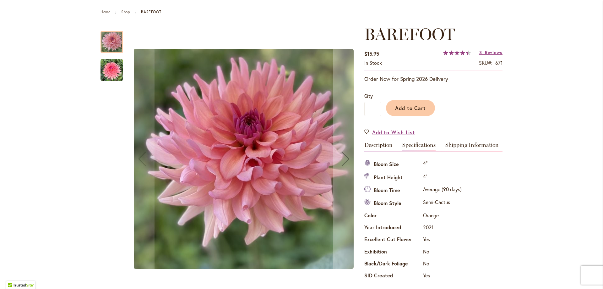
scroll to position [20, 0]
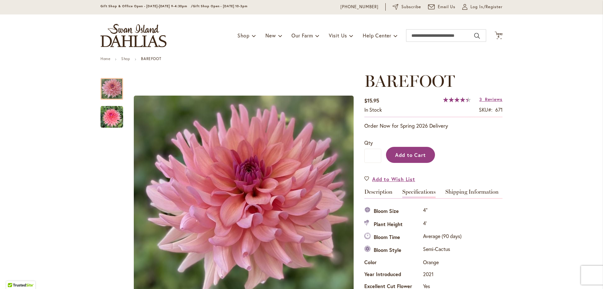
click at [410, 152] on span "Add to Cart" at bounding box center [410, 154] width 31 height 7
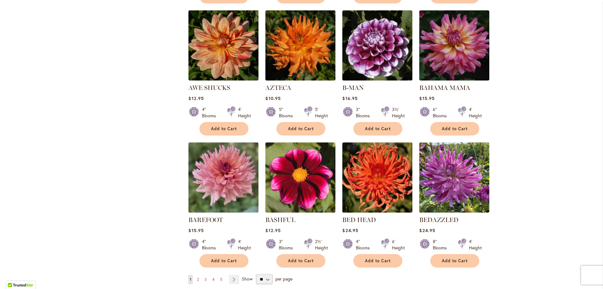
scroll to position [408, 0]
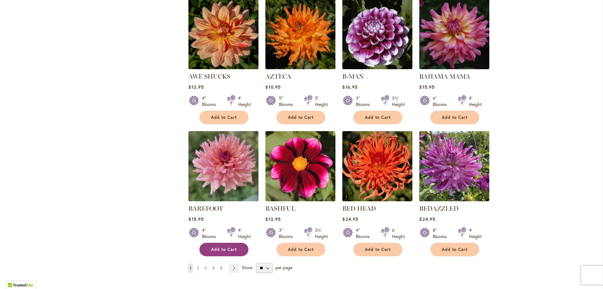
click at [218, 244] on button "Add to Cart" at bounding box center [224, 250] width 49 height 14
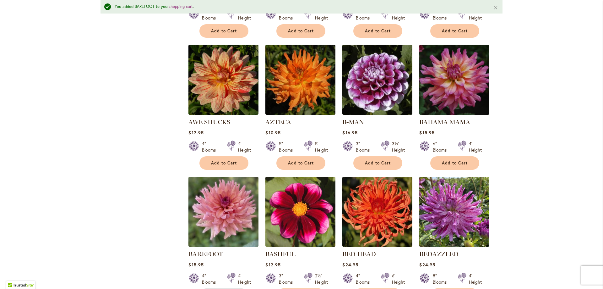
scroll to position [425, 0]
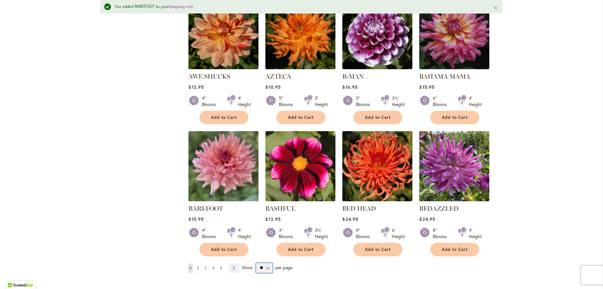
click at [266, 266] on select "** ** ** **" at bounding box center [264, 268] width 17 height 10
select select "**"
click at [256, 263] on select "** ** ** **" at bounding box center [264, 268] width 17 height 10
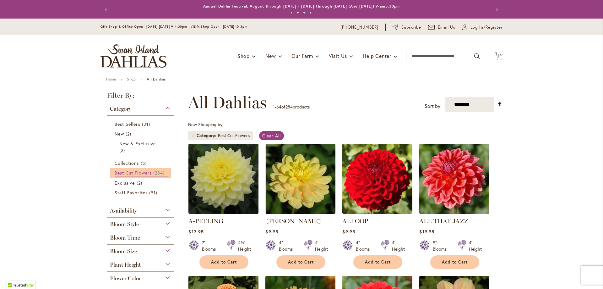
click at [132, 170] on span "Best Cut Flowers" at bounding box center [133, 173] width 37 height 6
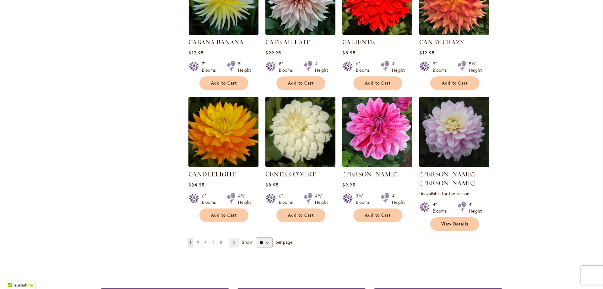
scroll to position [2136, 0]
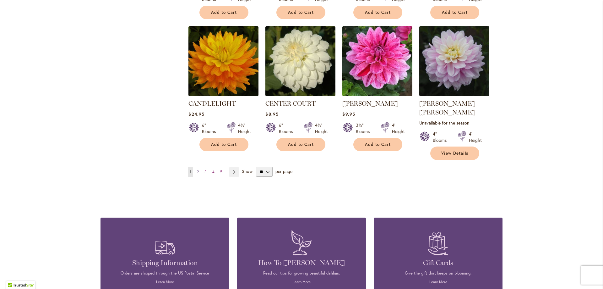
click at [197, 169] on span "2" at bounding box center [198, 171] width 2 height 5
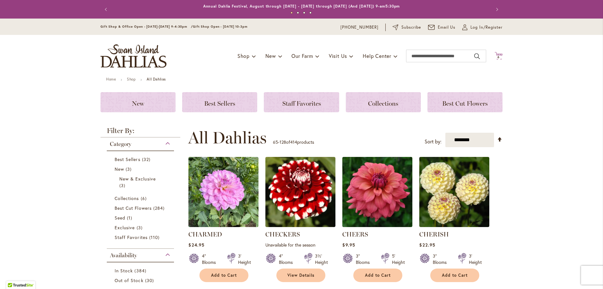
click at [498, 57] on span "6" at bounding box center [499, 57] width 2 height 4
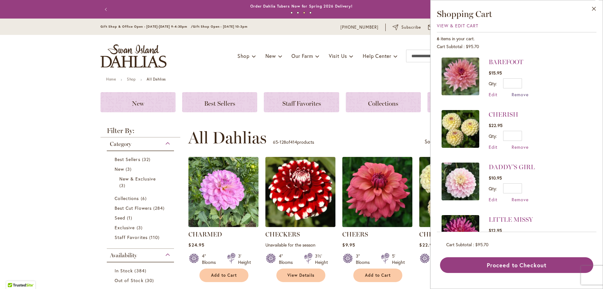
click at [517, 94] on span "Remove" at bounding box center [520, 94] width 17 height 6
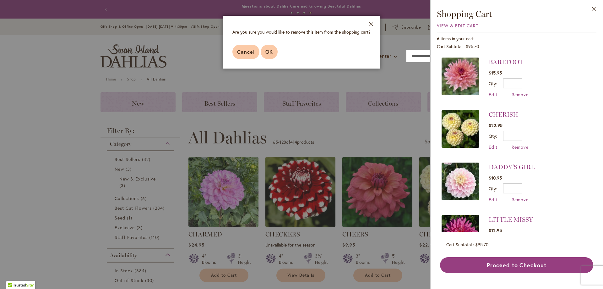
click at [266, 50] on span "OK" at bounding box center [269, 51] width 8 height 7
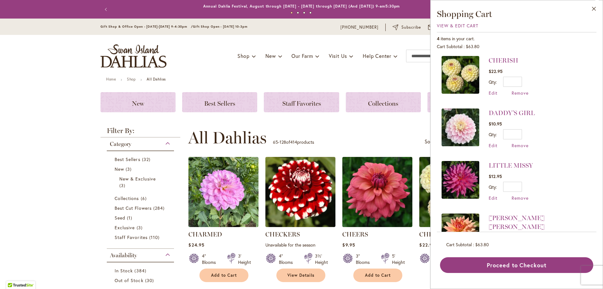
scroll to position [33, 0]
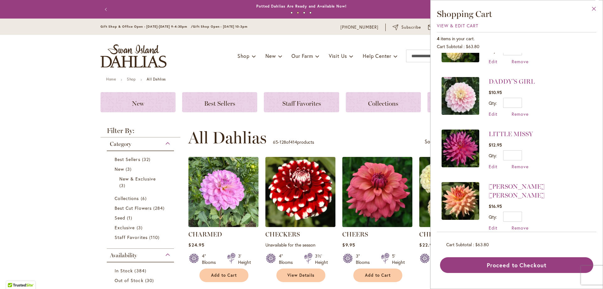
click at [595, 7] on button "Close" at bounding box center [594, 10] width 17 height 20
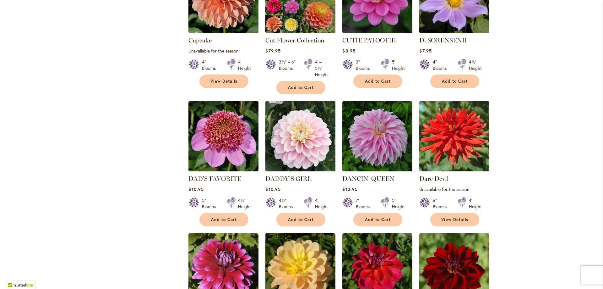
scroll to position [1037, 0]
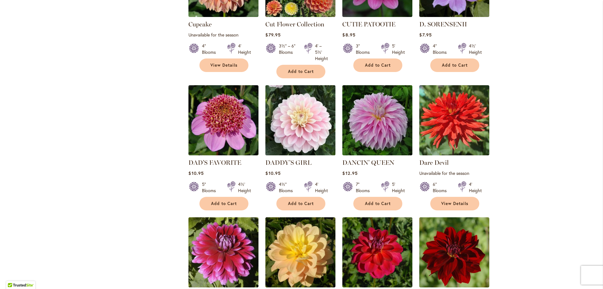
click at [303, 93] on img at bounding box center [301, 121] width 74 height 74
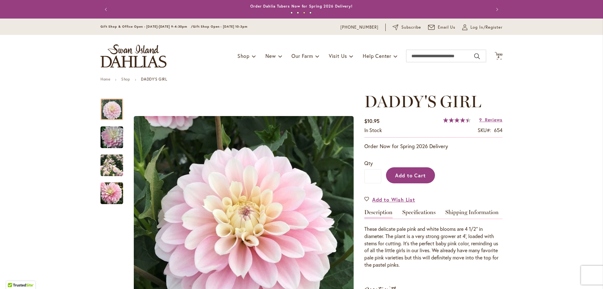
click at [414, 173] on span "Add to Cart" at bounding box center [410, 175] width 31 height 7
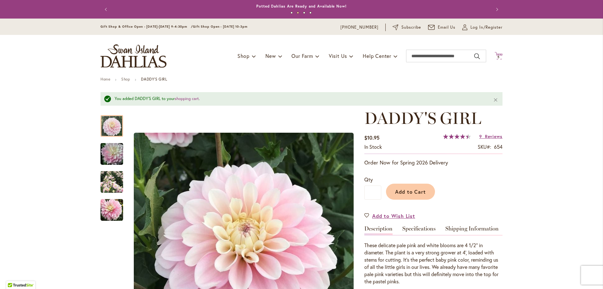
click at [498, 56] on span "5" at bounding box center [499, 57] width 2 height 4
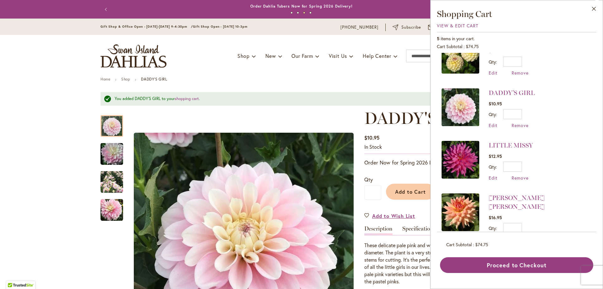
scroll to position [33, 0]
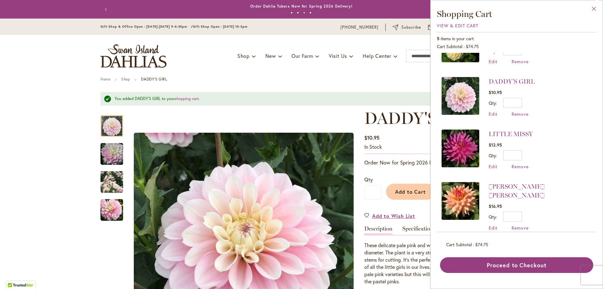
click at [594, 8] on button "Close" at bounding box center [594, 10] width 17 height 20
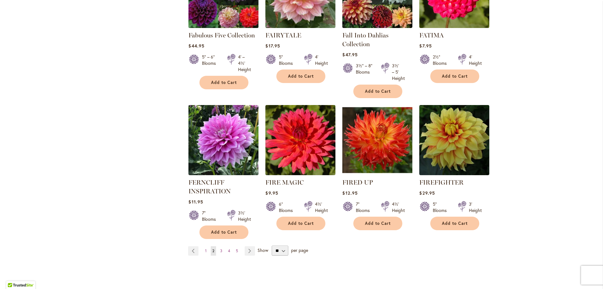
scroll to position [2105, 0]
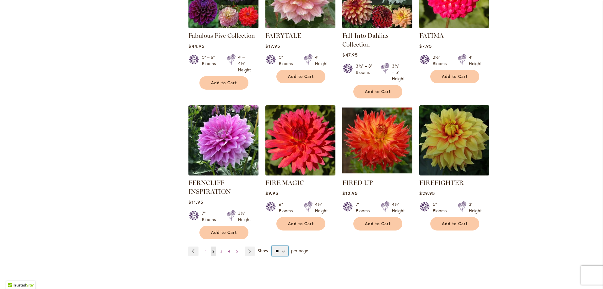
click at [281, 246] on select "** ** ** **" at bounding box center [280, 251] width 17 height 10
click at [272, 246] on select "** ** ** **" at bounding box center [280, 251] width 17 height 10
click at [220, 249] on span "3" at bounding box center [221, 251] width 2 height 5
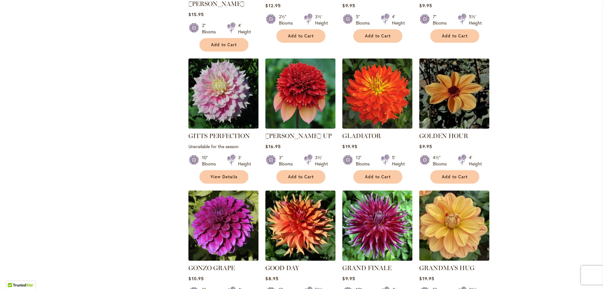
scroll to position [943, 0]
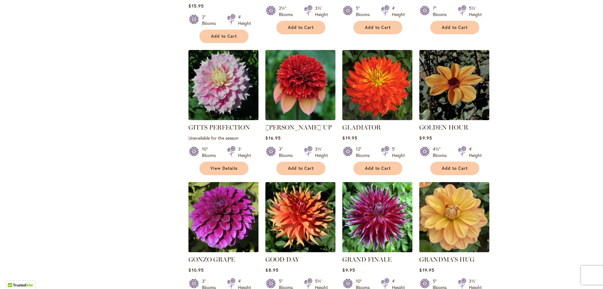
click at [219, 180] on img at bounding box center [224, 217] width 74 height 74
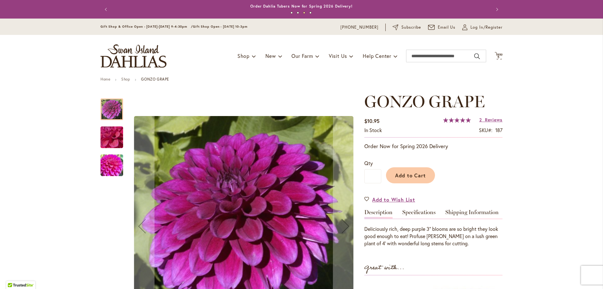
click at [110, 138] on img "GONZO GRAPE" at bounding box center [111, 137] width 45 height 34
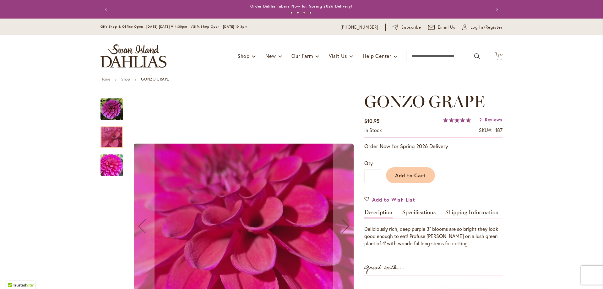
click at [113, 109] on img "GONZO GRAPE" at bounding box center [112, 109] width 23 height 23
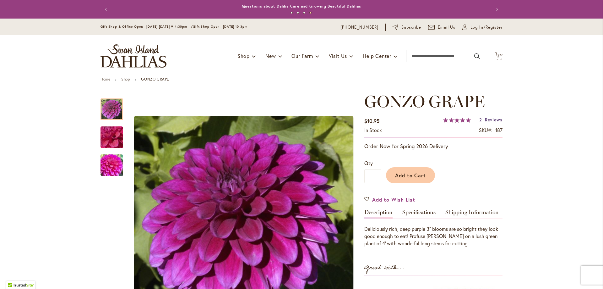
click at [481, 119] on link "2 Reviews" at bounding box center [490, 120] width 23 height 6
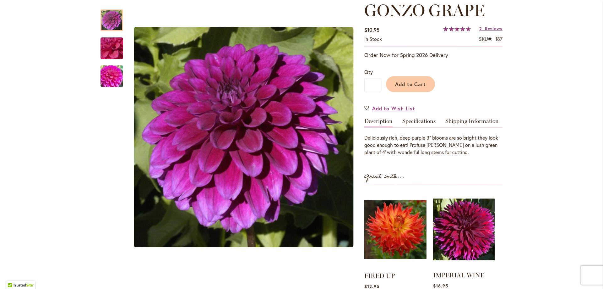
scroll to position [63, 0]
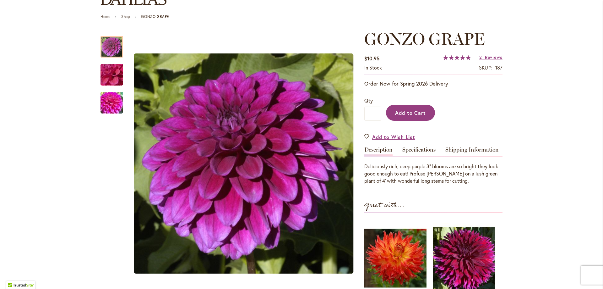
click at [407, 110] on span "Add to Cart" at bounding box center [410, 112] width 31 height 7
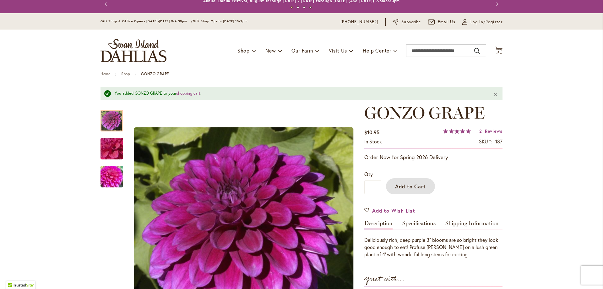
scroll to position [0, 0]
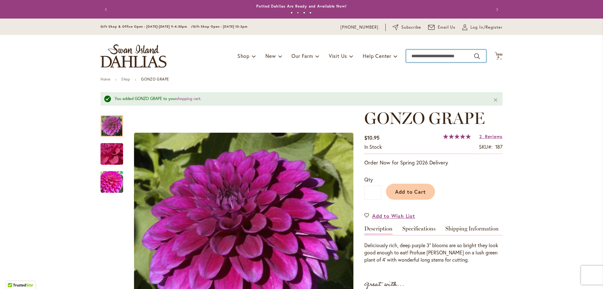
click at [408, 55] on input "Search" at bounding box center [446, 56] width 80 height 13
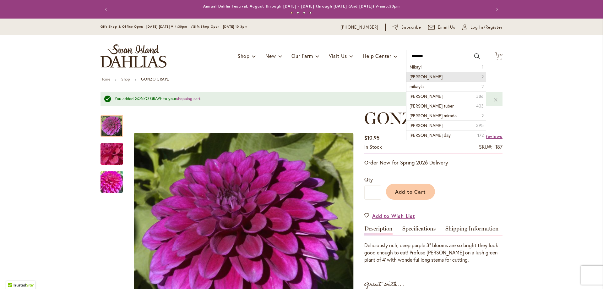
click at [424, 76] on span "[PERSON_NAME]" at bounding box center [426, 77] width 33 height 6
type input "**********"
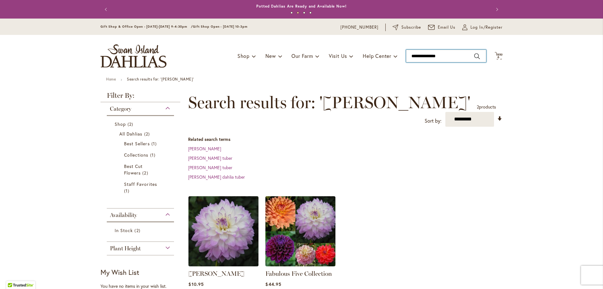
type input "**********"
drag, startPoint x: 446, startPoint y: 53, endPoint x: 406, endPoint y: 56, distance: 40.3
click at [406, 56] on input "**********" at bounding box center [446, 56] width 80 height 13
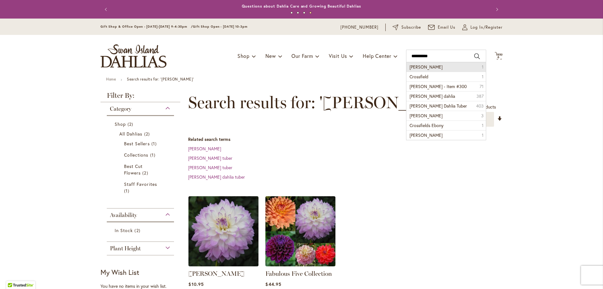
click at [424, 67] on span "crossfield ebony" at bounding box center [426, 67] width 33 height 6
type input "**********"
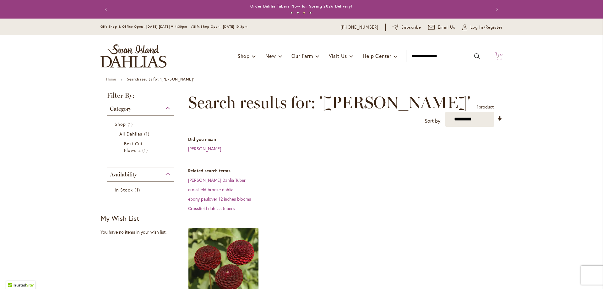
click at [497, 54] on icon "Cart .cls-1 { fill: #231f20; }" at bounding box center [499, 56] width 8 height 8
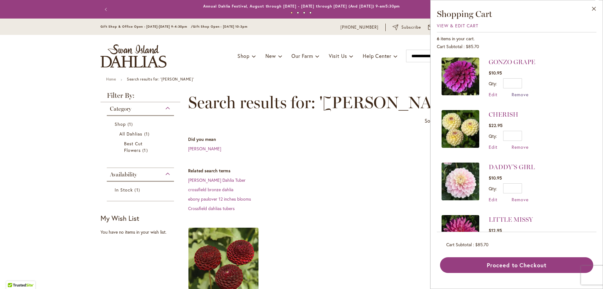
click at [519, 94] on span "Remove" at bounding box center [520, 94] width 17 height 6
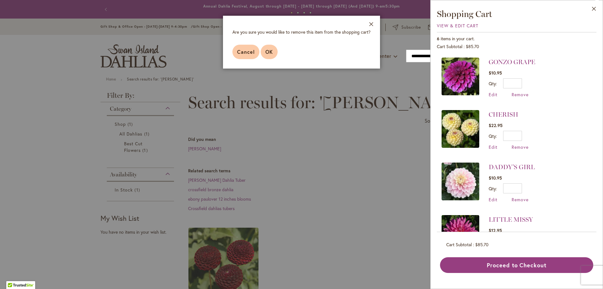
click at [269, 48] on button "OK" at bounding box center [269, 52] width 17 height 14
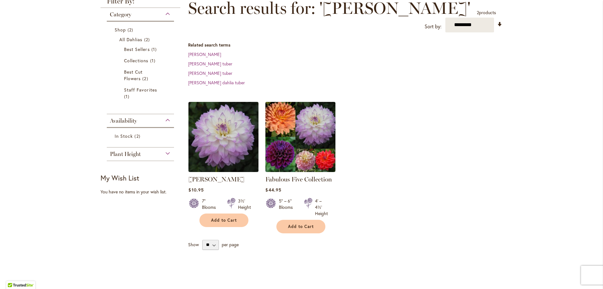
scroll to position [63, 0]
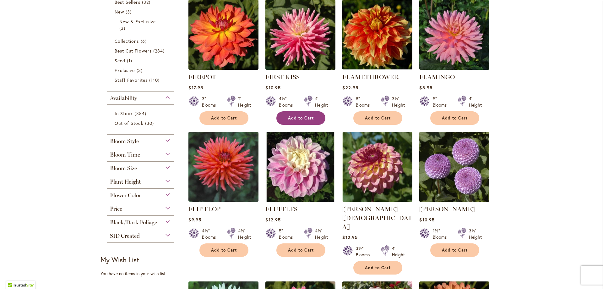
scroll to position [189, 0]
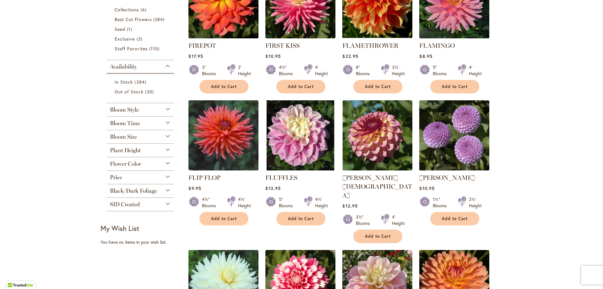
click at [449, 131] on img at bounding box center [455, 136] width 74 height 74
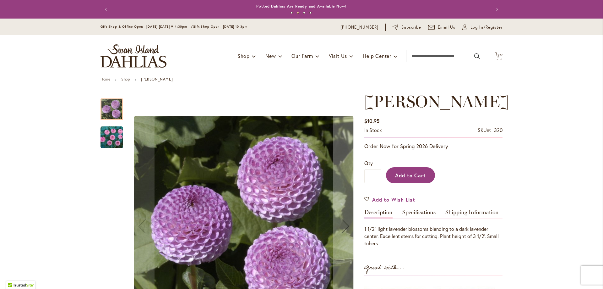
click at [399, 172] on span "Add to Cart" at bounding box center [410, 175] width 31 height 7
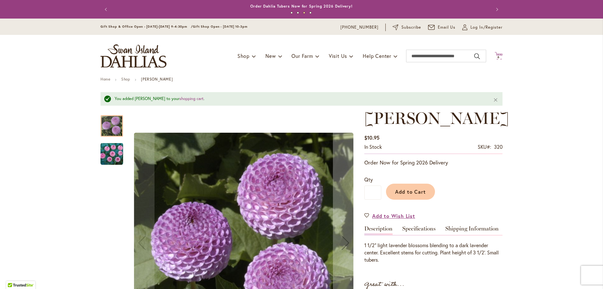
click at [496, 53] on icon "Cart .cls-1 { fill: #231f20; }" at bounding box center [499, 56] width 8 height 8
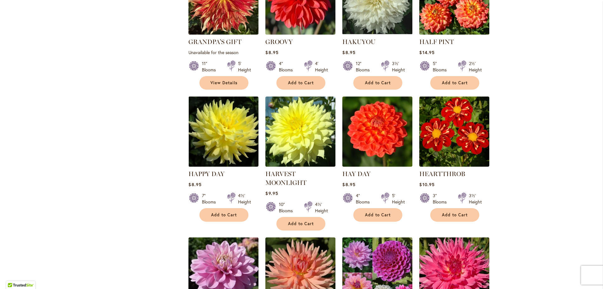
scroll to position [1320, 0]
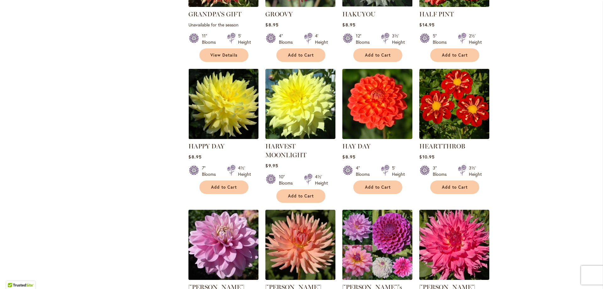
click at [219, 208] on img at bounding box center [224, 245] width 74 height 74
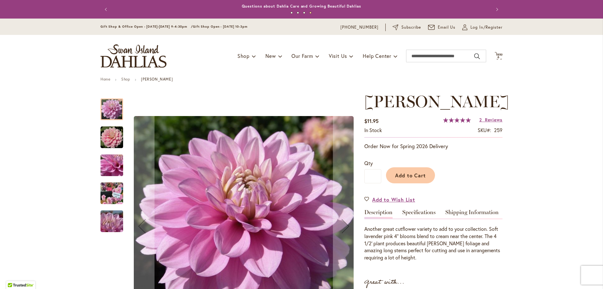
click at [104, 191] on img "HEATHER FEATHER" at bounding box center [111, 193] width 45 height 34
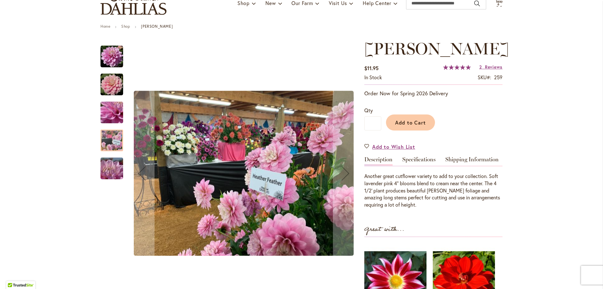
scroll to position [63, 0]
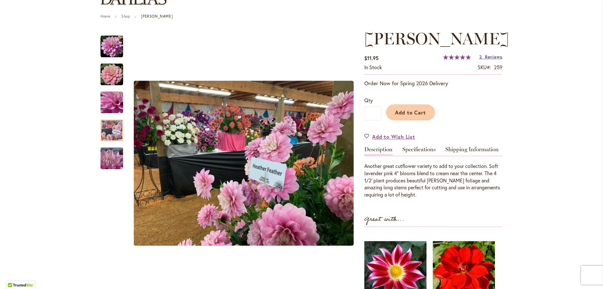
click at [490, 60] on span "Reviews" at bounding box center [494, 57] width 18 height 6
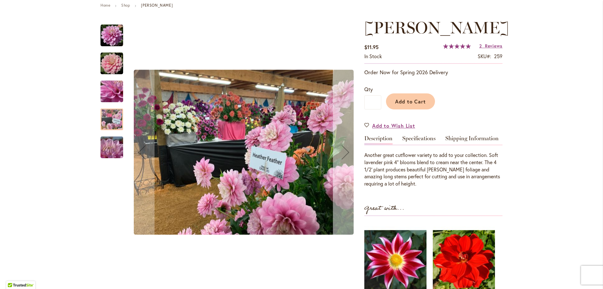
scroll to position [64, 0]
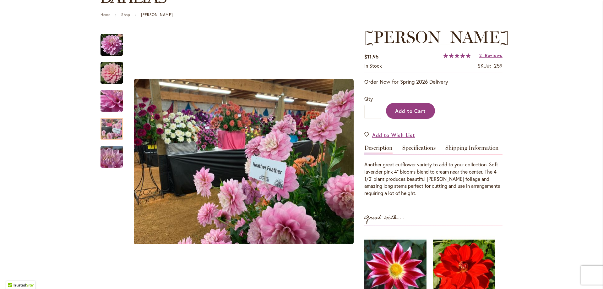
click at [416, 114] on span "Add to Cart" at bounding box center [410, 110] width 31 height 7
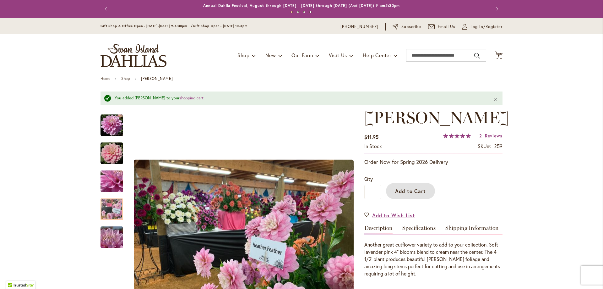
scroll to position [0, 0]
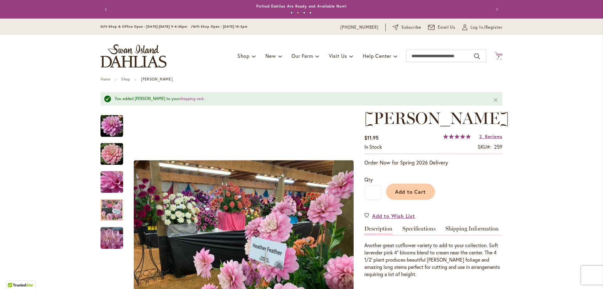
click at [496, 55] on icon at bounding box center [499, 56] width 8 height 8
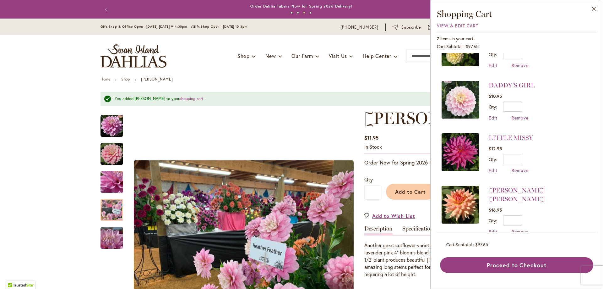
scroll to position [137, 0]
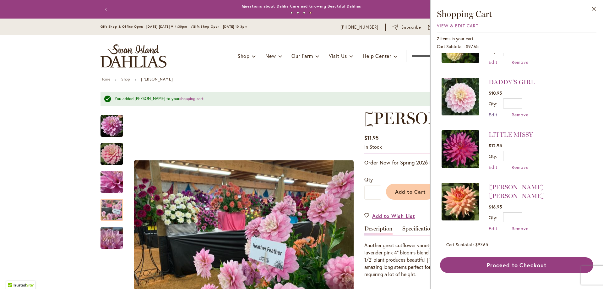
click at [492, 113] on span "Edit" at bounding box center [493, 115] width 9 height 6
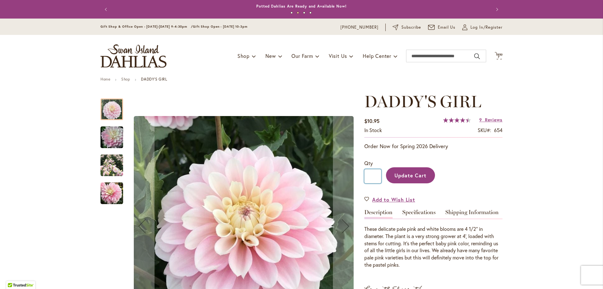
click at [373, 175] on input "*" at bounding box center [372, 176] width 17 height 14
type input "*"
click at [395, 175] on span "Update Cart" at bounding box center [411, 175] width 32 height 7
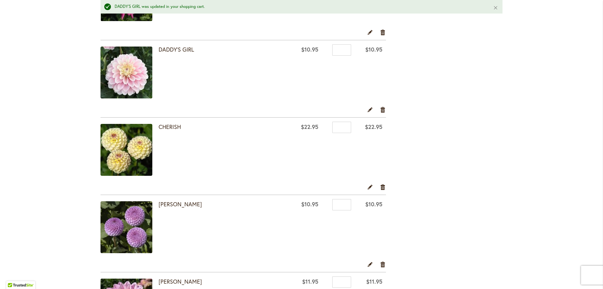
scroll to position [94, 0]
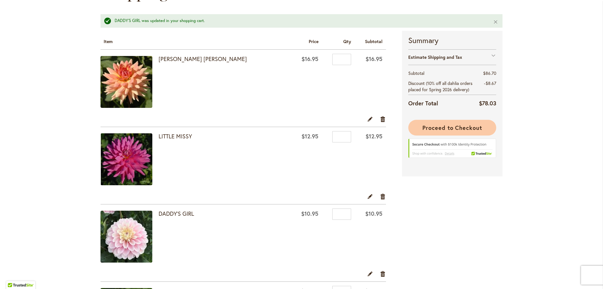
click at [435, 127] on span "Proceed to Checkout" at bounding box center [453, 128] width 60 height 8
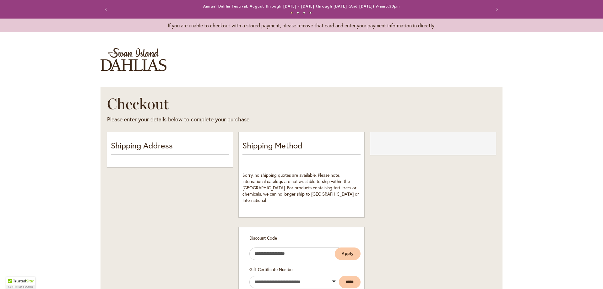
select select "**"
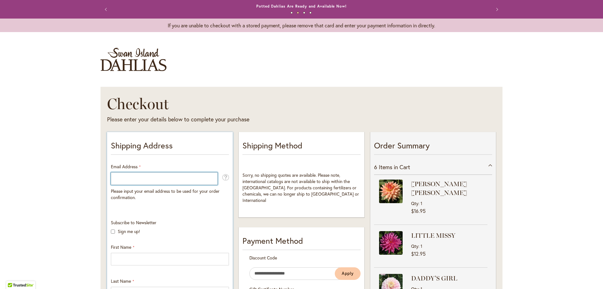
click at [119, 177] on input "Email Address" at bounding box center [164, 178] width 107 height 13
type input "**********"
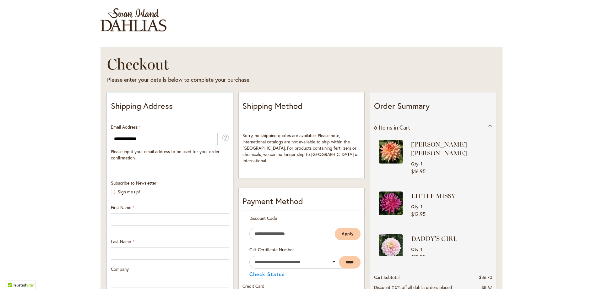
scroll to position [63, 0]
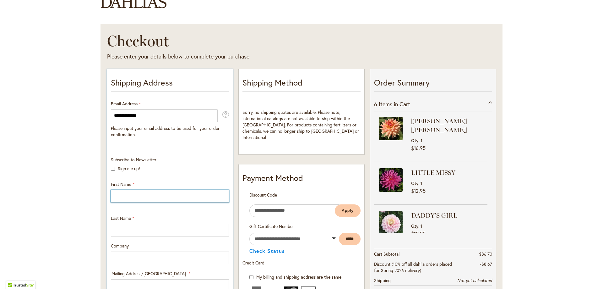
click at [122, 192] on input "First Name" at bounding box center [170, 196] width 118 height 13
type input "******"
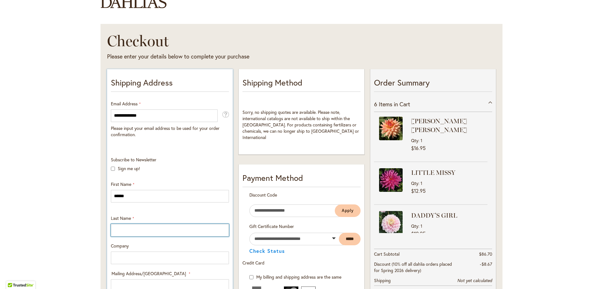
click at [120, 228] on input "Last Name" at bounding box center [170, 230] width 118 height 13
type input "******"
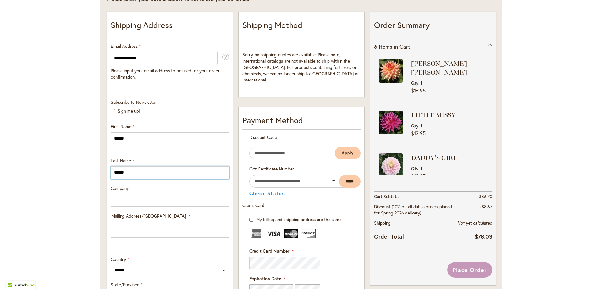
scroll to position [157, 0]
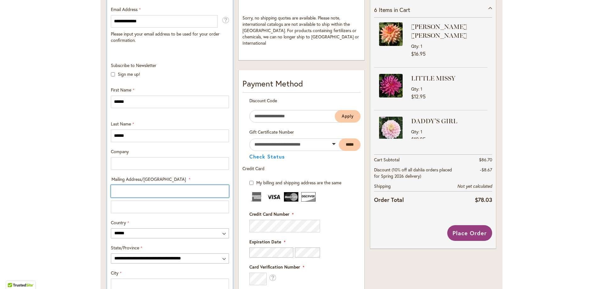
click at [116, 190] on input "Mailing Address/PO BOX: Line 1" at bounding box center [170, 191] width 118 height 13
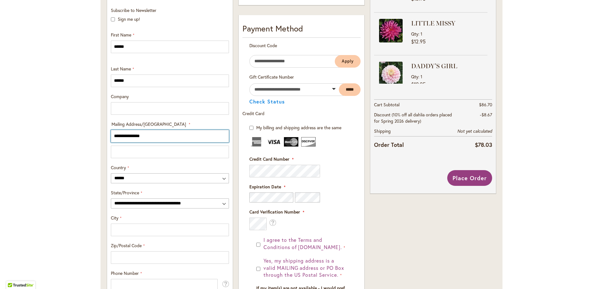
scroll to position [220, 0]
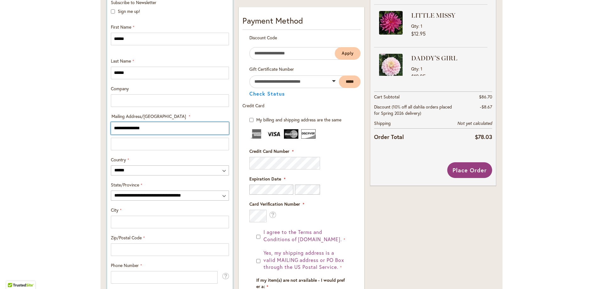
type input "**********"
click at [222, 195] on select "**********" at bounding box center [170, 195] width 118 height 10
select select "**"
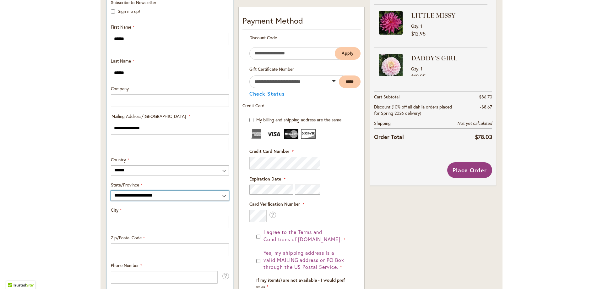
click at [111, 190] on select "**********" at bounding box center [170, 195] width 118 height 10
click at [113, 220] on input "City" at bounding box center [170, 222] width 118 height 13
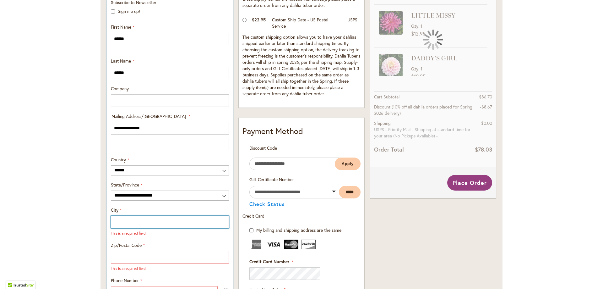
type input "******"
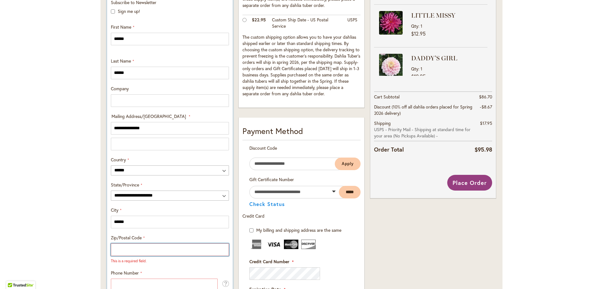
click at [115, 248] on input "Zip/Postal Code" at bounding box center [170, 249] width 118 height 13
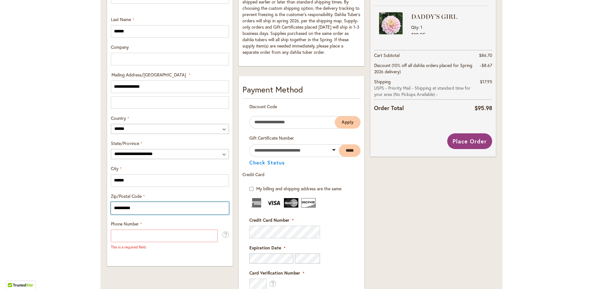
scroll to position [283, 0]
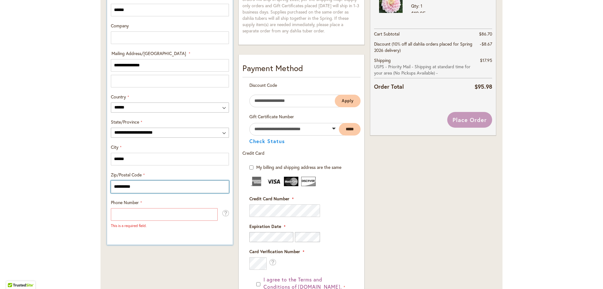
type input "**********"
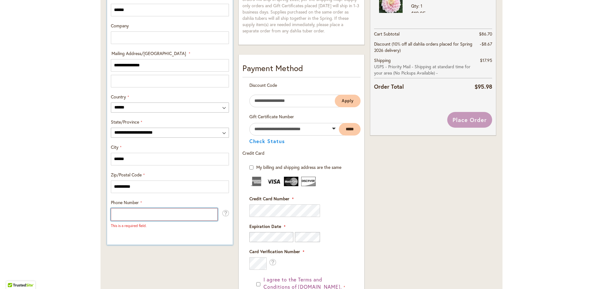
click at [112, 213] on input "Phone Number" at bounding box center [164, 214] width 107 height 13
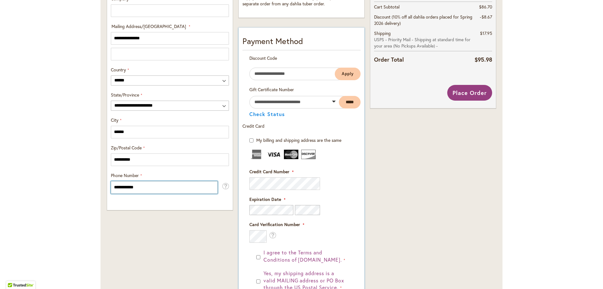
scroll to position [314, 0]
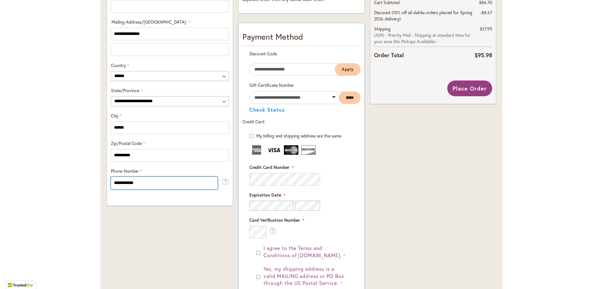
type input "**********"
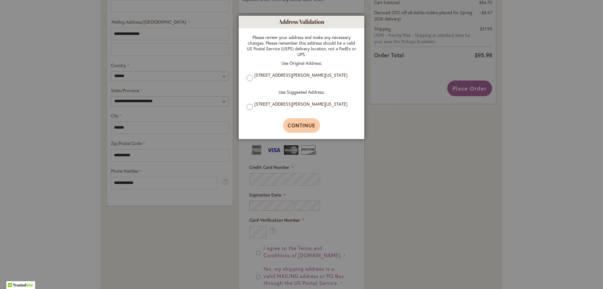
click at [298, 124] on span "Continue" at bounding box center [302, 125] width 28 height 7
type input "******"
type input "**********"
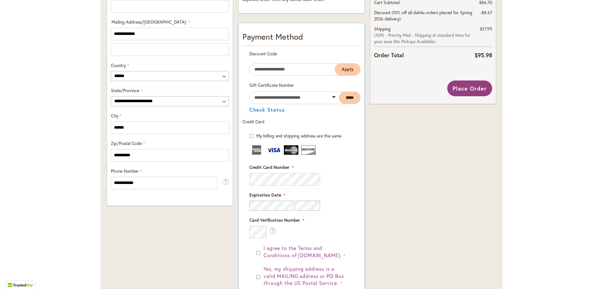
click at [331, 195] on div "Expiration Date" at bounding box center [301, 201] width 104 height 19
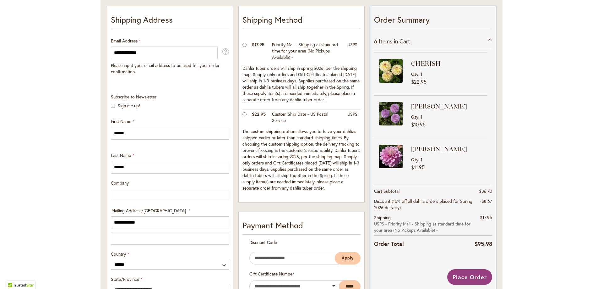
scroll to position [131, 0]
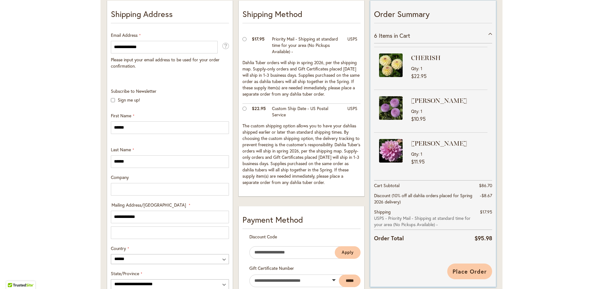
click at [468, 269] on span "Place Order" at bounding box center [470, 271] width 34 height 8
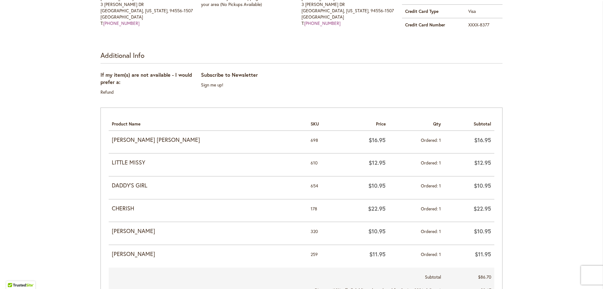
scroll to position [220, 0]
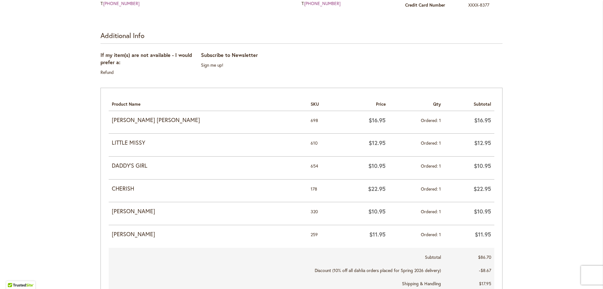
drag, startPoint x: 109, startPoint y: 119, endPoint x: 177, endPoint y: 240, distance: 138.6
click at [177, 240] on table "Items Ordered Product Name SKU Price Qty Subtotal [PERSON_NAME] [PERSON_NAME] 6…" at bounding box center [302, 199] width 386 height 207
copy table "[PERSON_NAME] [PERSON_NAME] 698 $16.95 Ordered 1 $16.95 LITTLE MISSY 610 $12.95…"
